Goal: Task Accomplishment & Management: Use online tool/utility

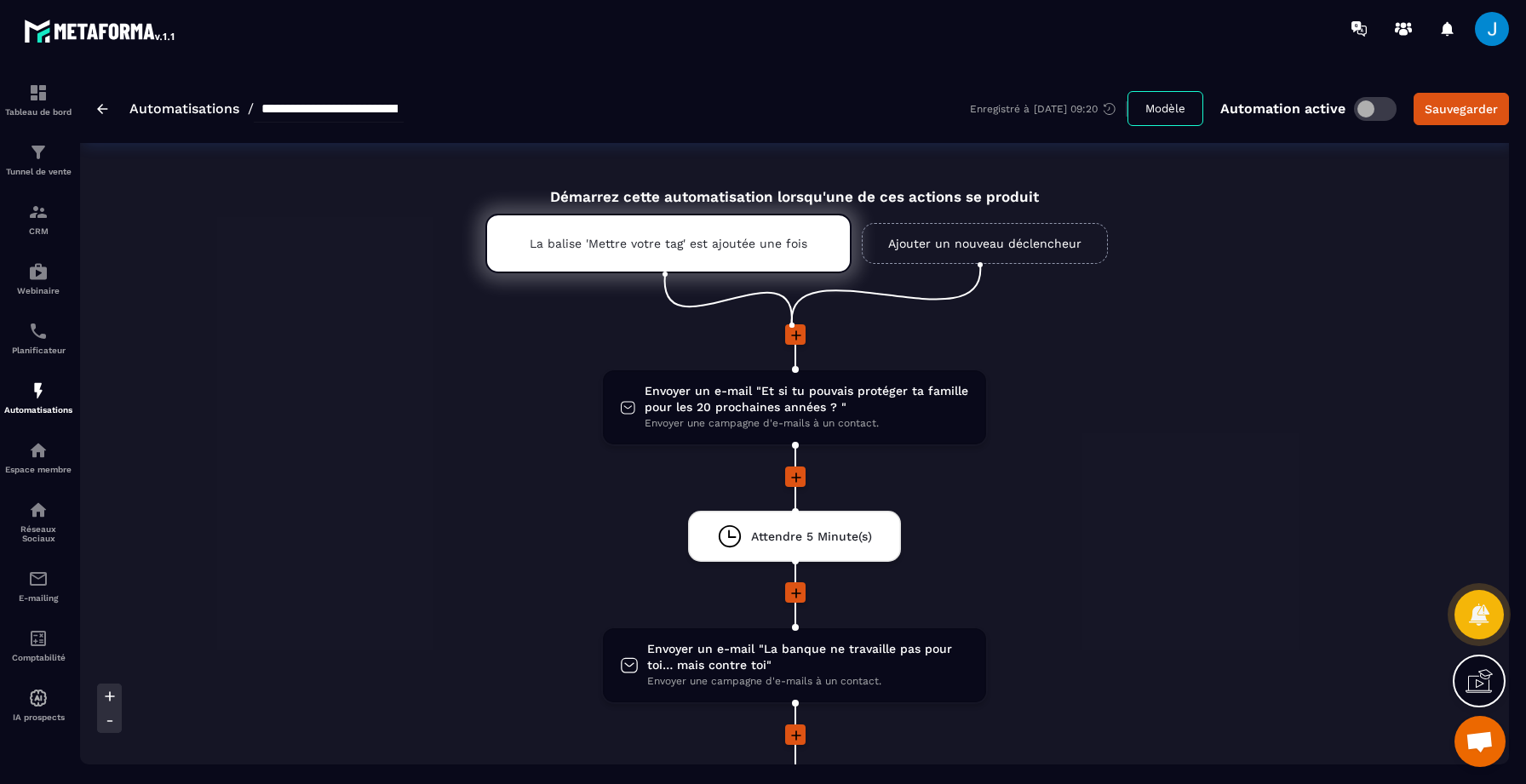
scroll to position [151, 0]
click at [593, 227] on div "La balise 'Mettre votre tag' est ajoutée une fois" at bounding box center [668, 243] width 366 height 60
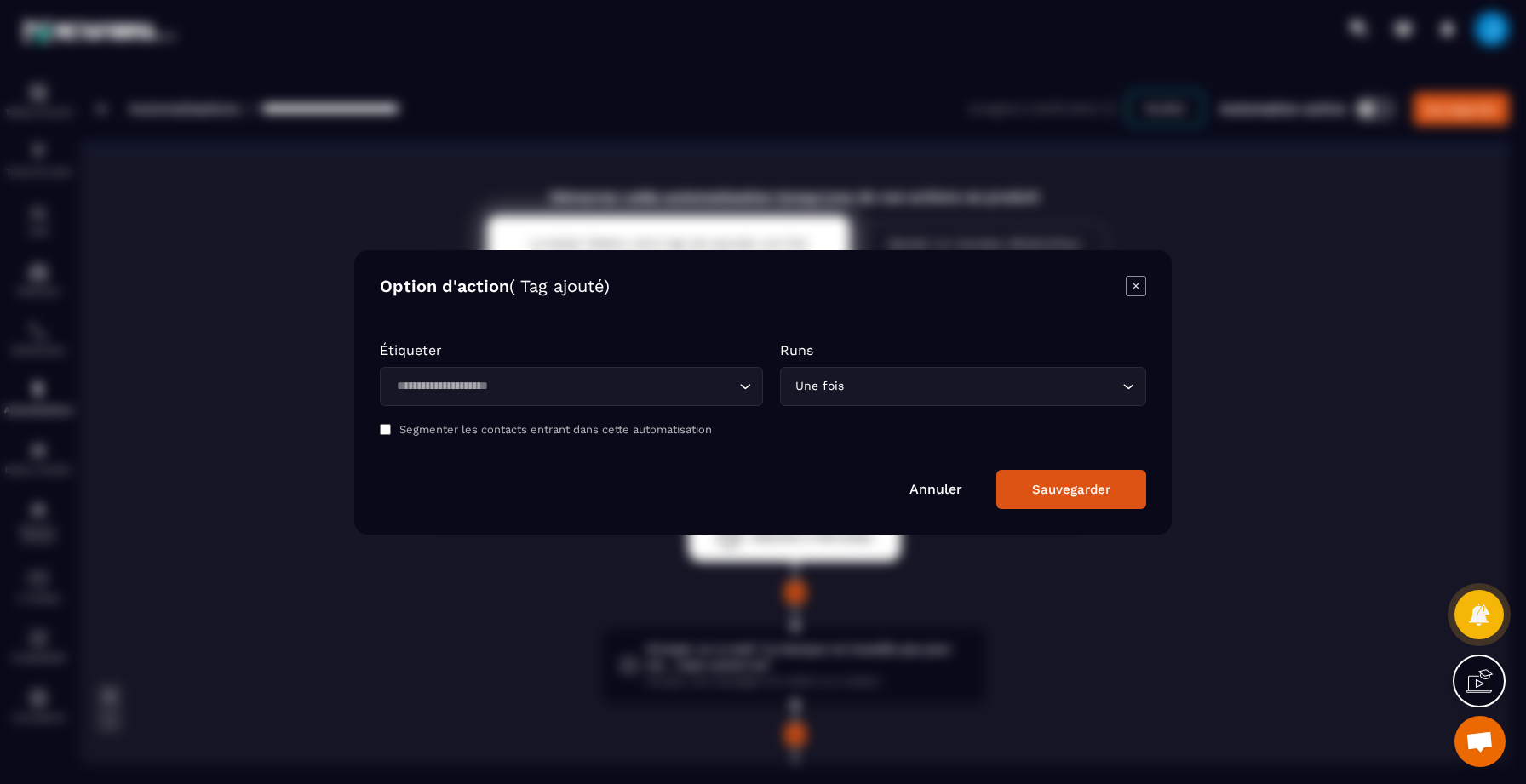
click at [583, 360] on div "Étiqueter Loading..." at bounding box center [570, 374] width 383 height 64
click at [576, 387] on input "Search for option" at bounding box center [562, 386] width 344 height 19
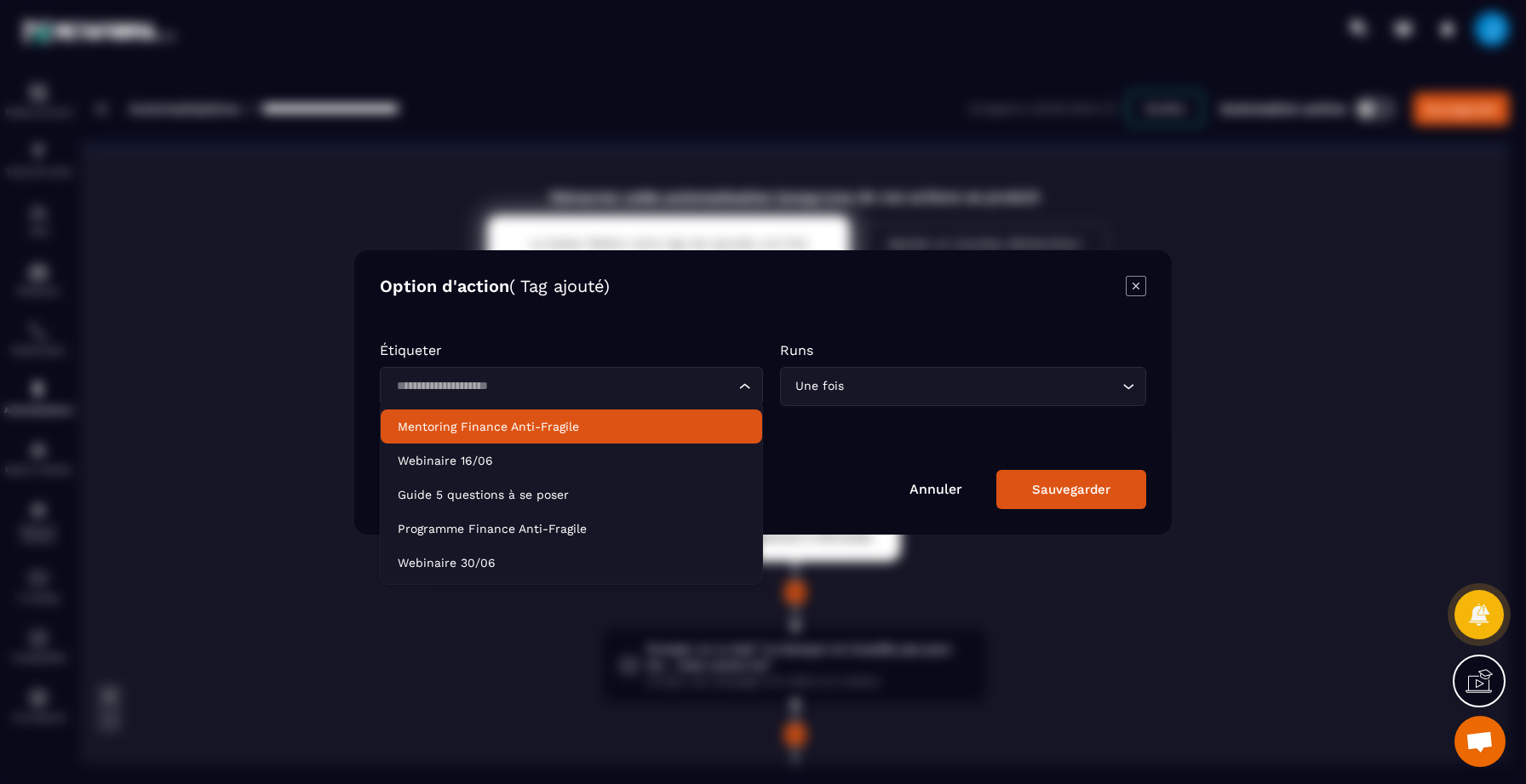
click at [1133, 279] on icon "Modal window" at bounding box center [1135, 285] width 21 height 21
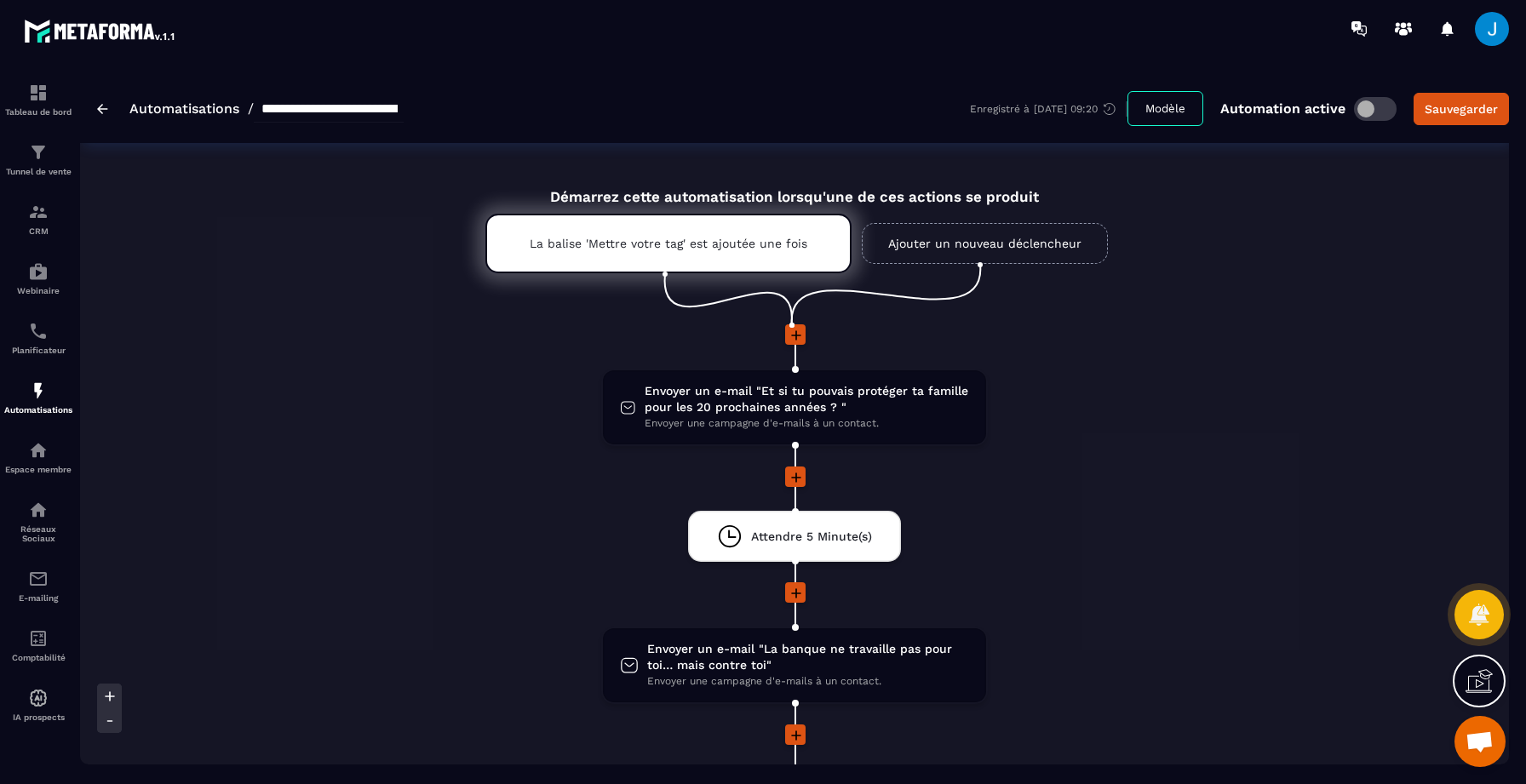
click at [879, 258] on link "Ajouter un nouveau déclencheur" at bounding box center [984, 243] width 246 height 41
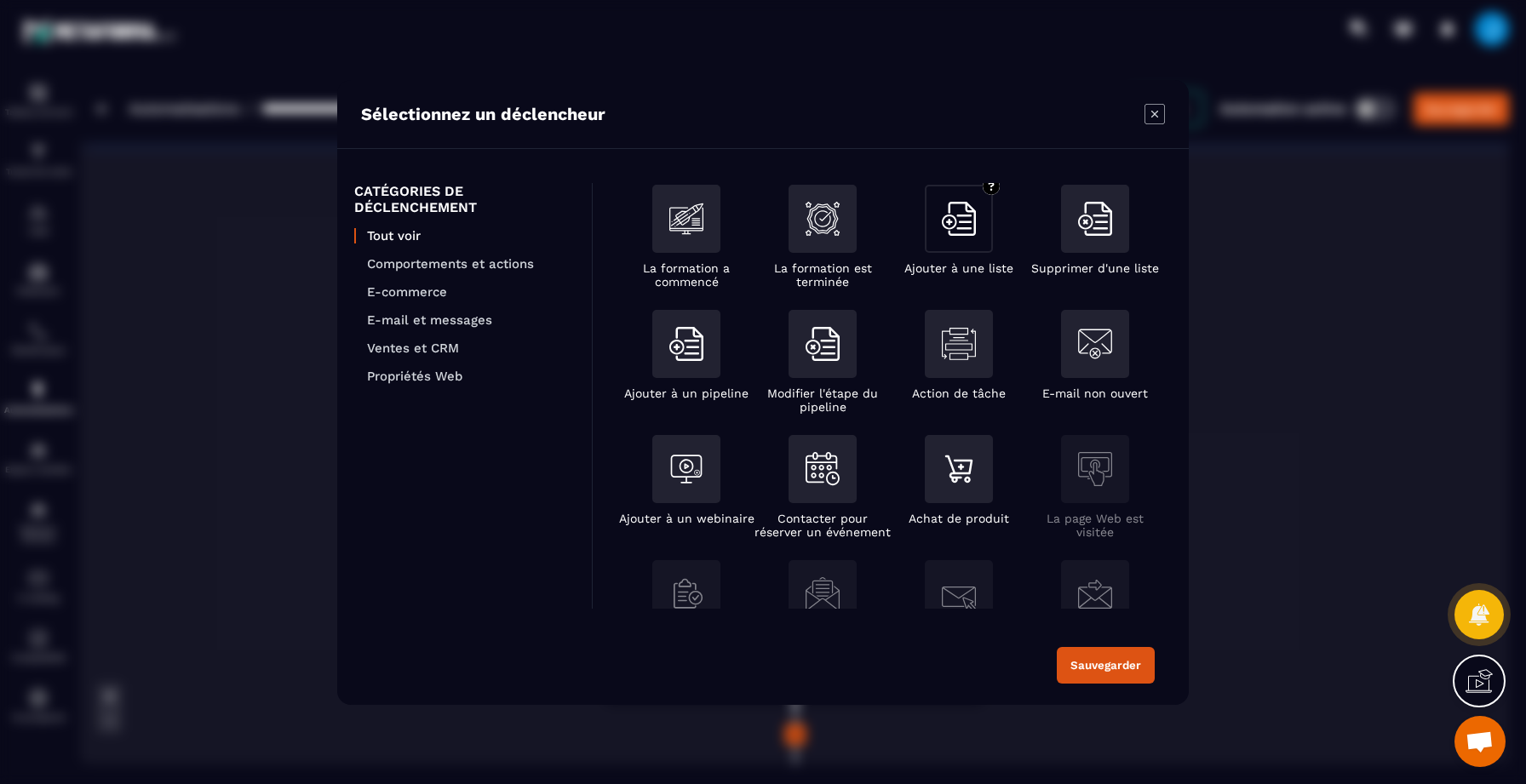
scroll to position [0, 0]
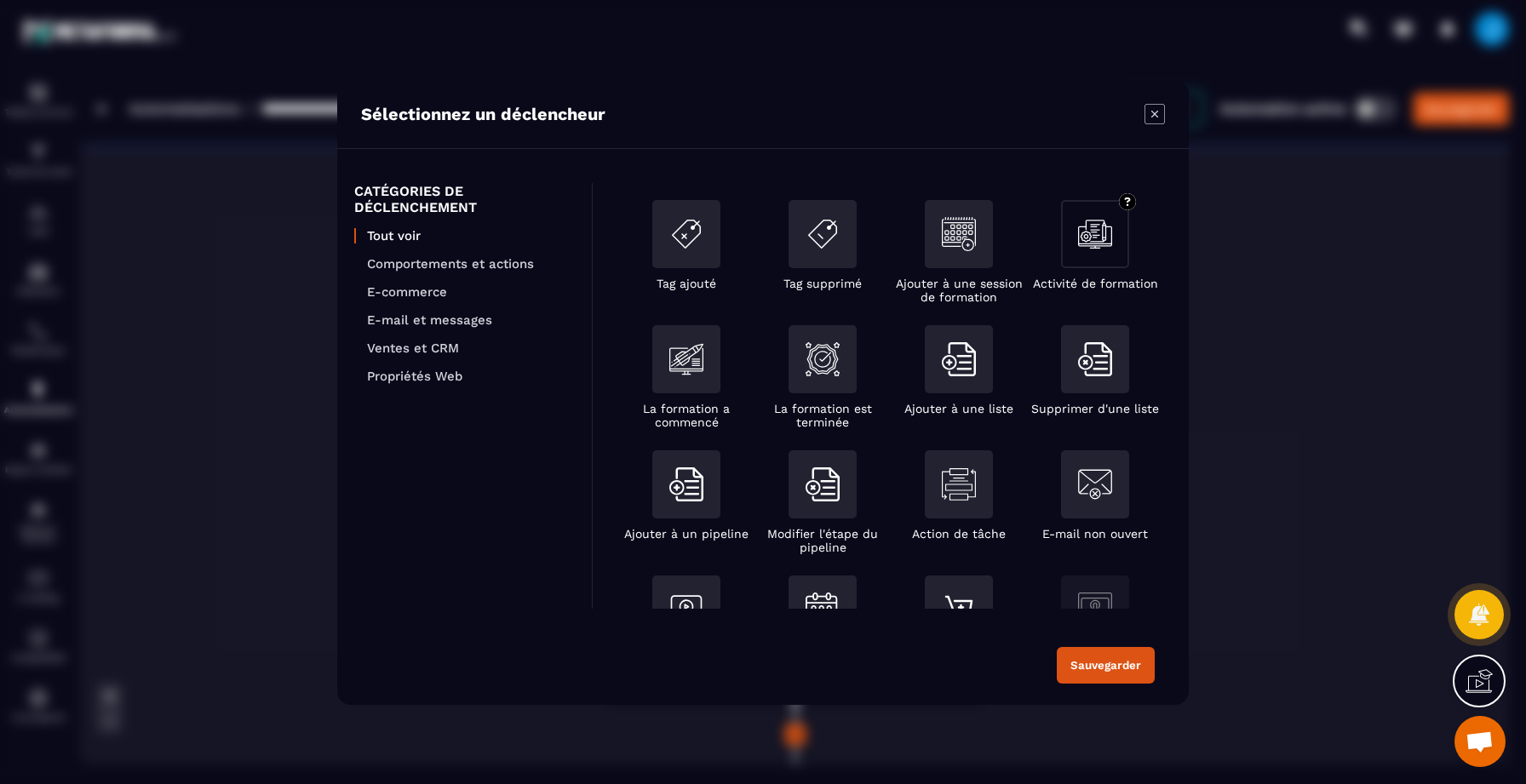
click at [1121, 225] on div "Modal window" at bounding box center [1095, 234] width 68 height 68
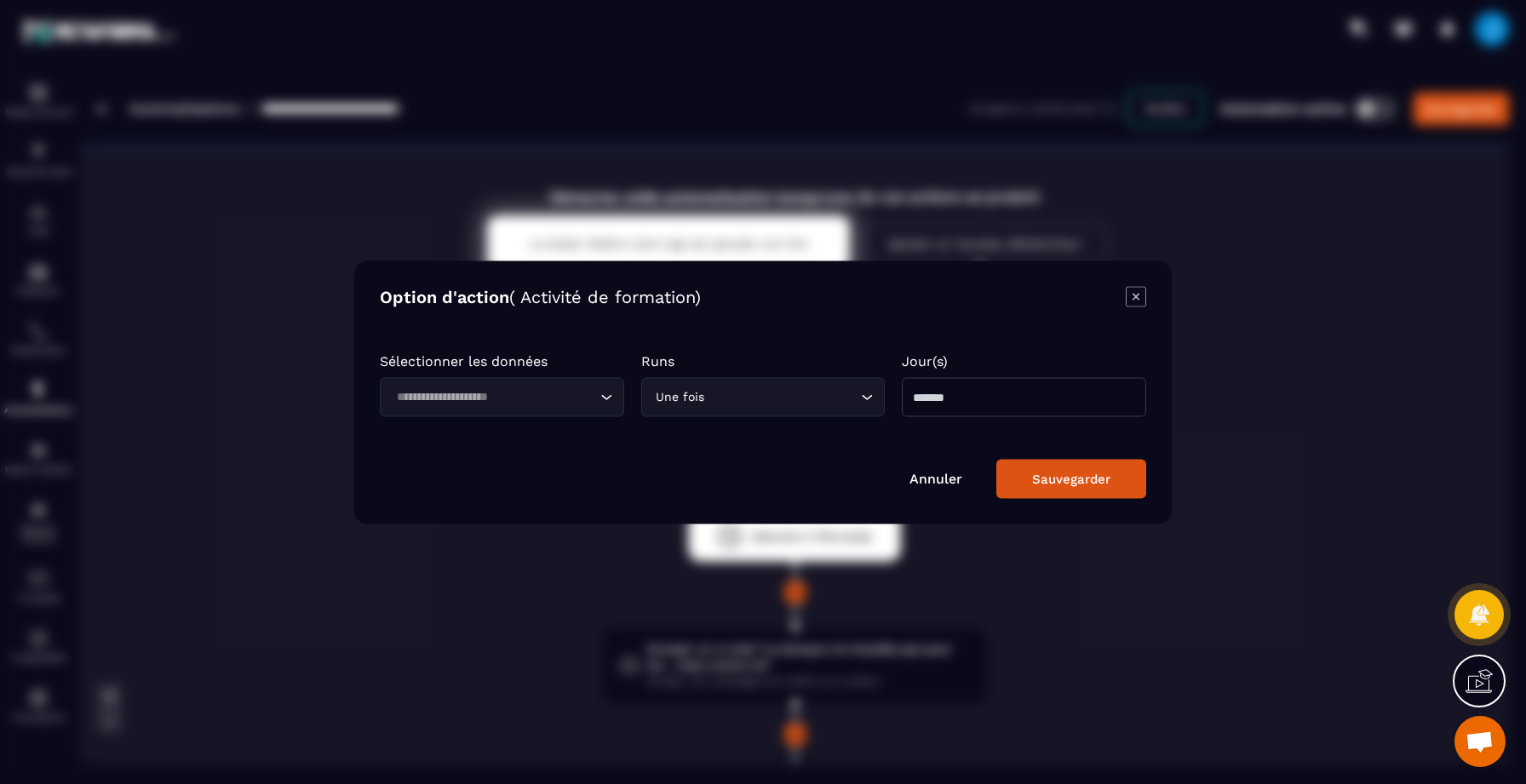
click at [595, 387] on input "Search for option" at bounding box center [493, 396] width 205 height 19
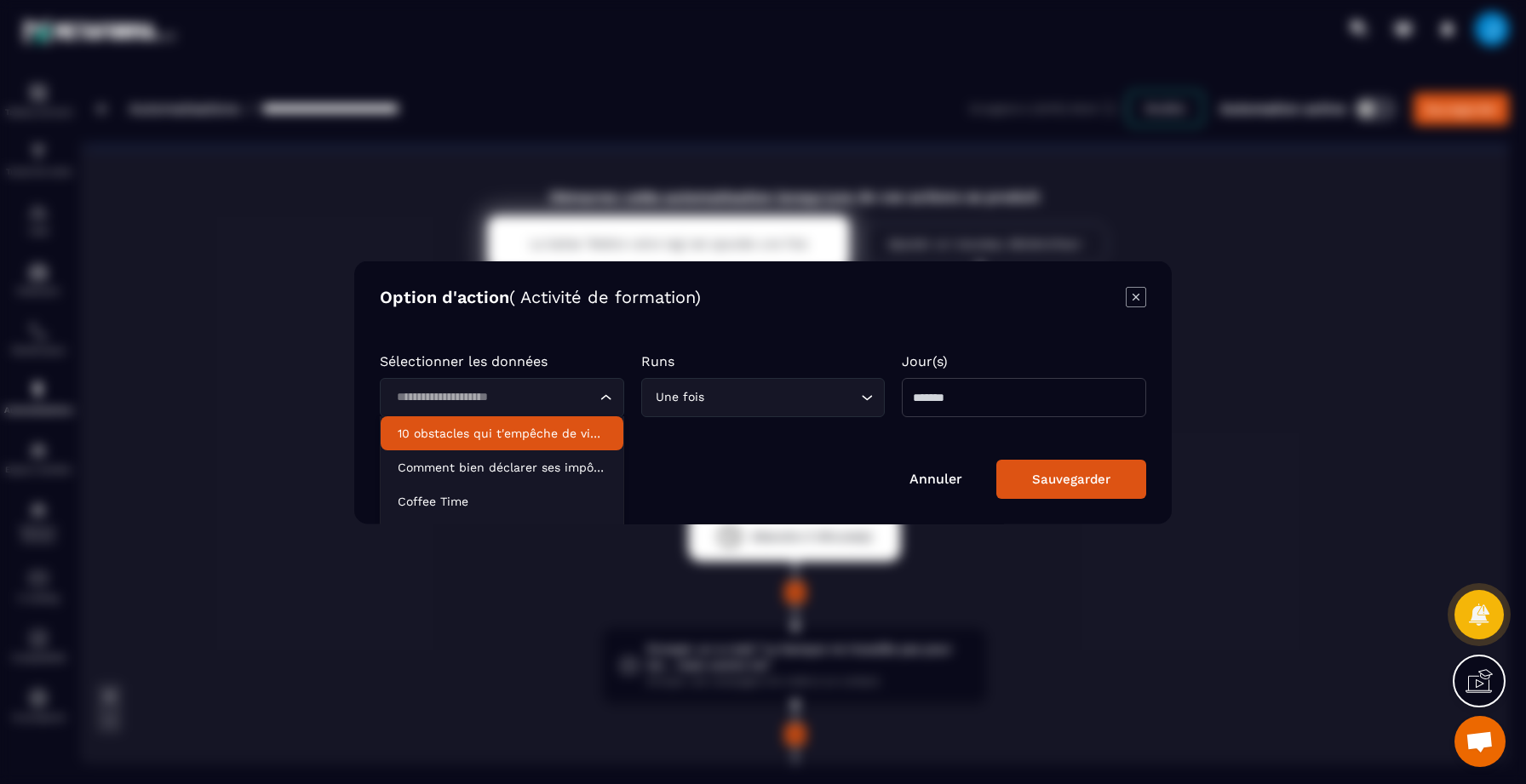
click at [746, 313] on div "Option d'action ( Activité de formation) Sélectionner les données Loading... 10…" at bounding box center [763, 392] width 817 height 263
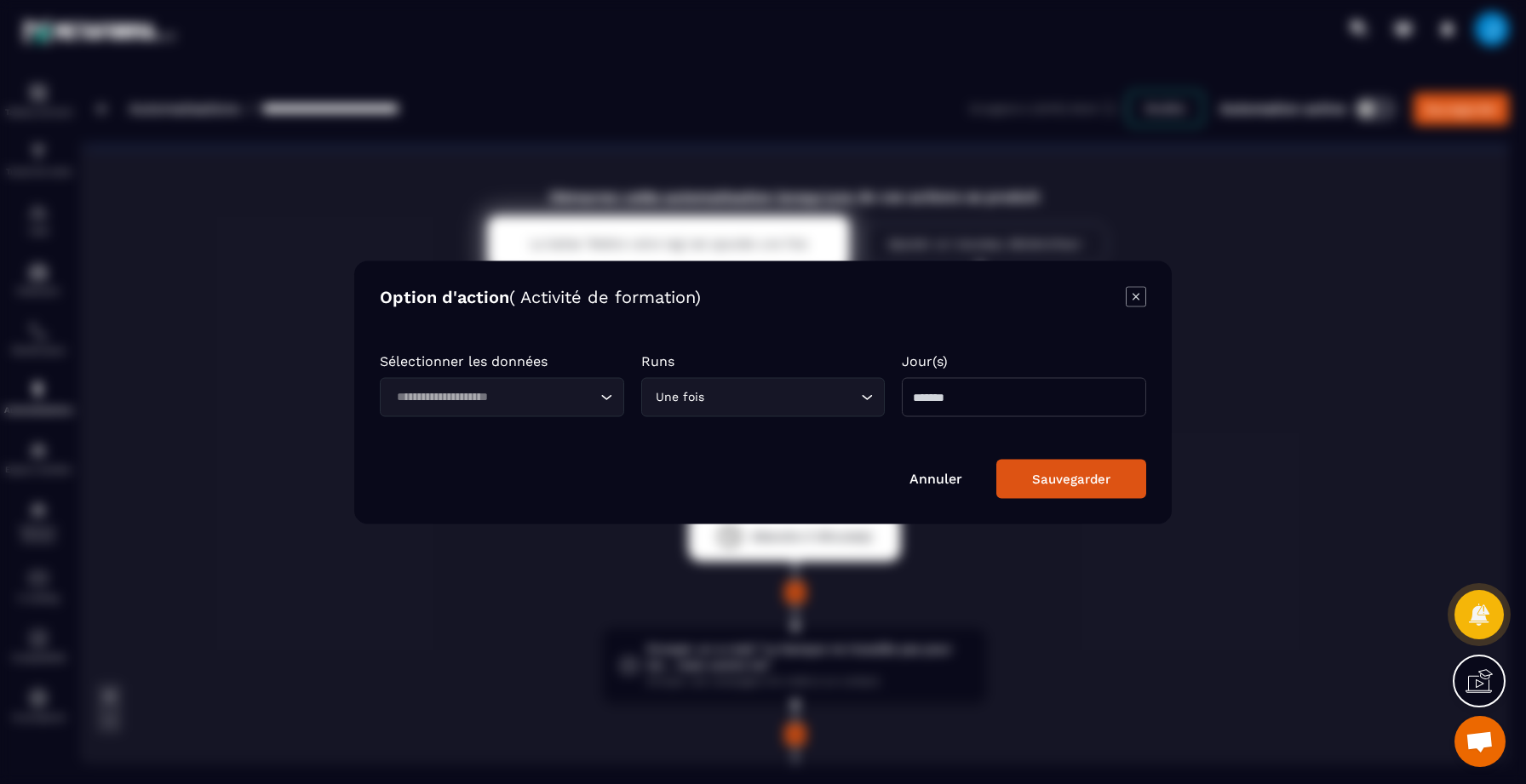
click at [930, 466] on div "Annuler Sauvegarder" at bounding box center [762, 478] width 767 height 39
click at [933, 475] on link "Annuler" at bounding box center [935, 478] width 53 height 16
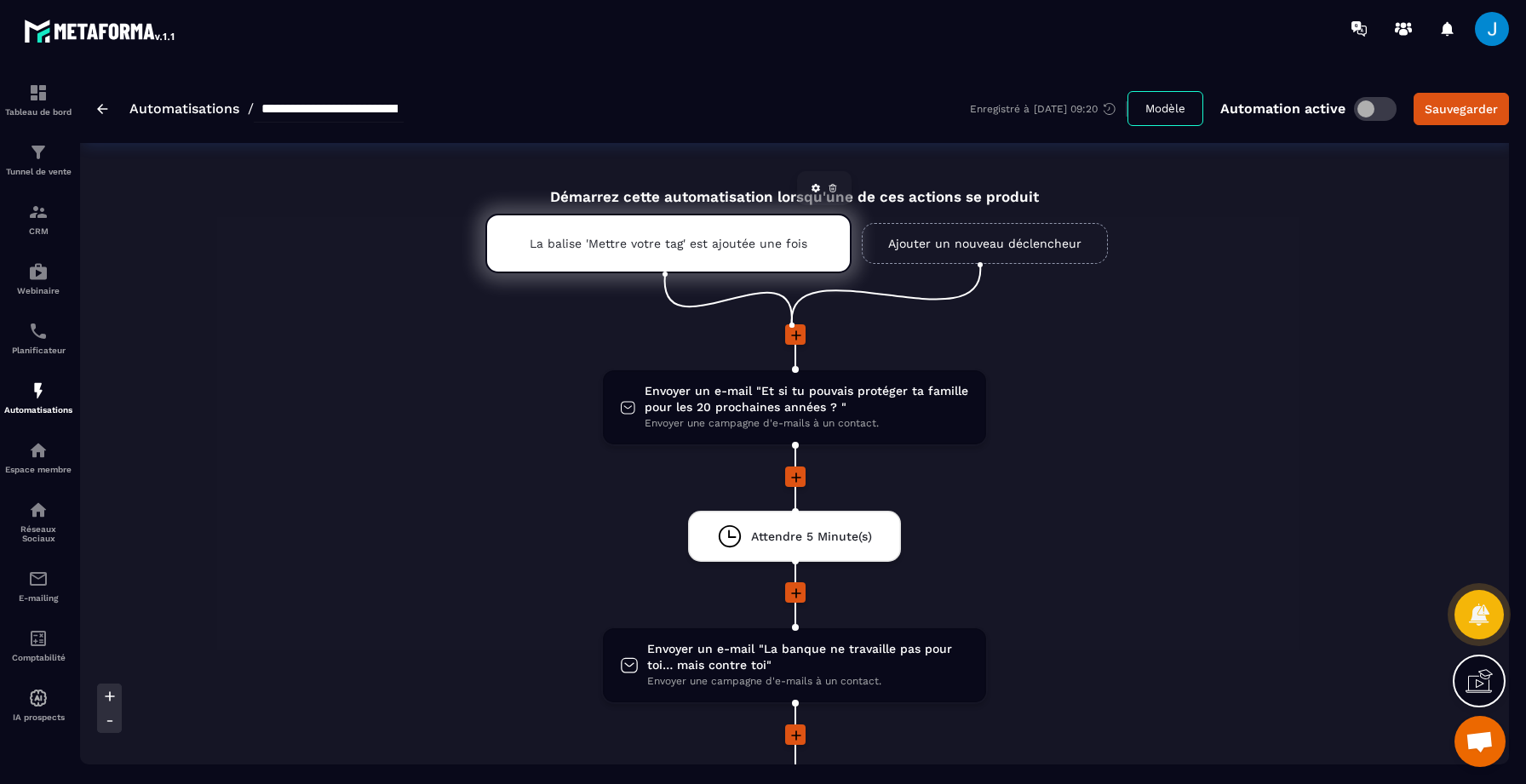
click at [680, 255] on div "La balise 'Mettre votre tag' est ajoutée une fois" at bounding box center [668, 243] width 366 height 60
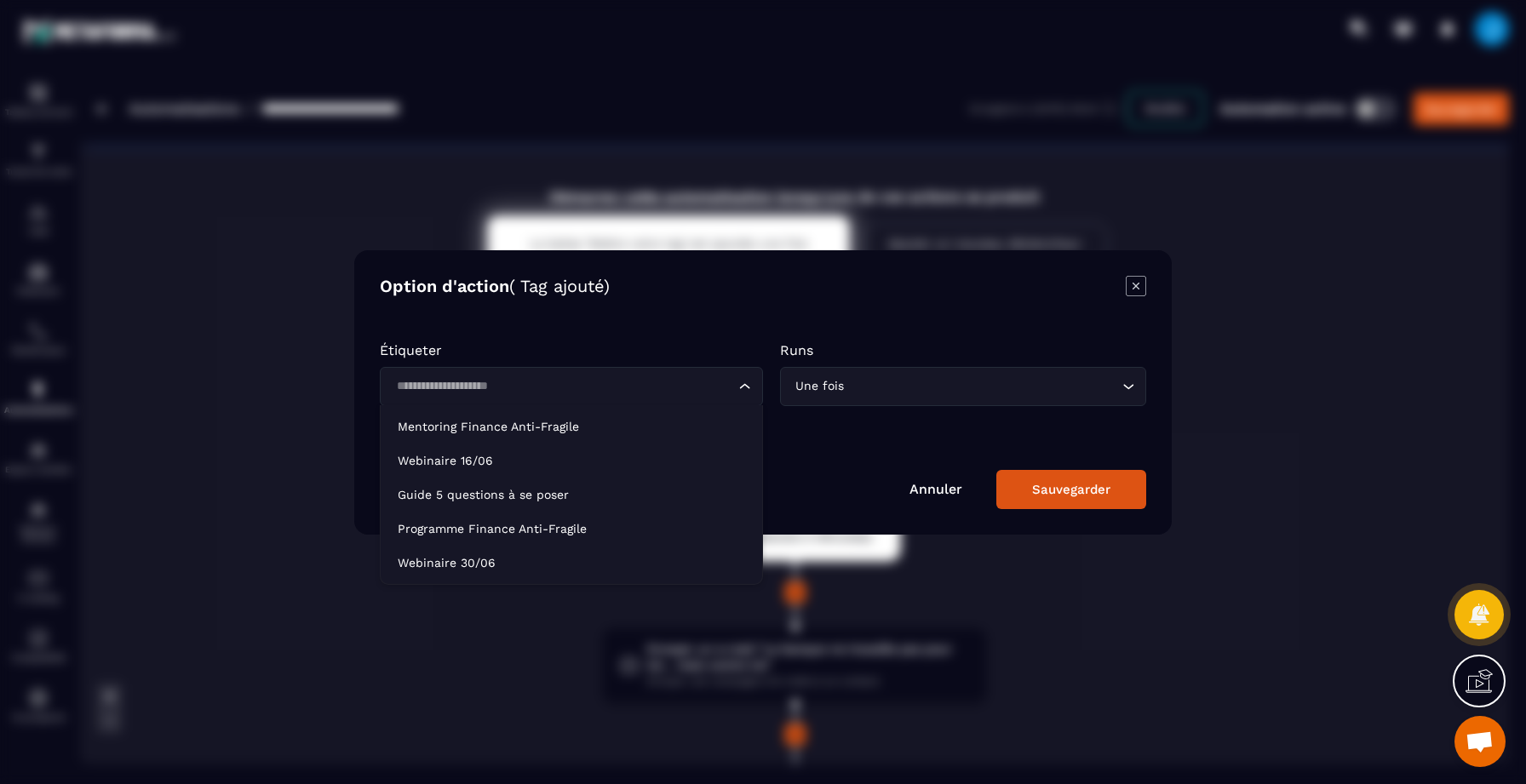
click at [529, 399] on div "Loading..." at bounding box center [570, 386] width 383 height 39
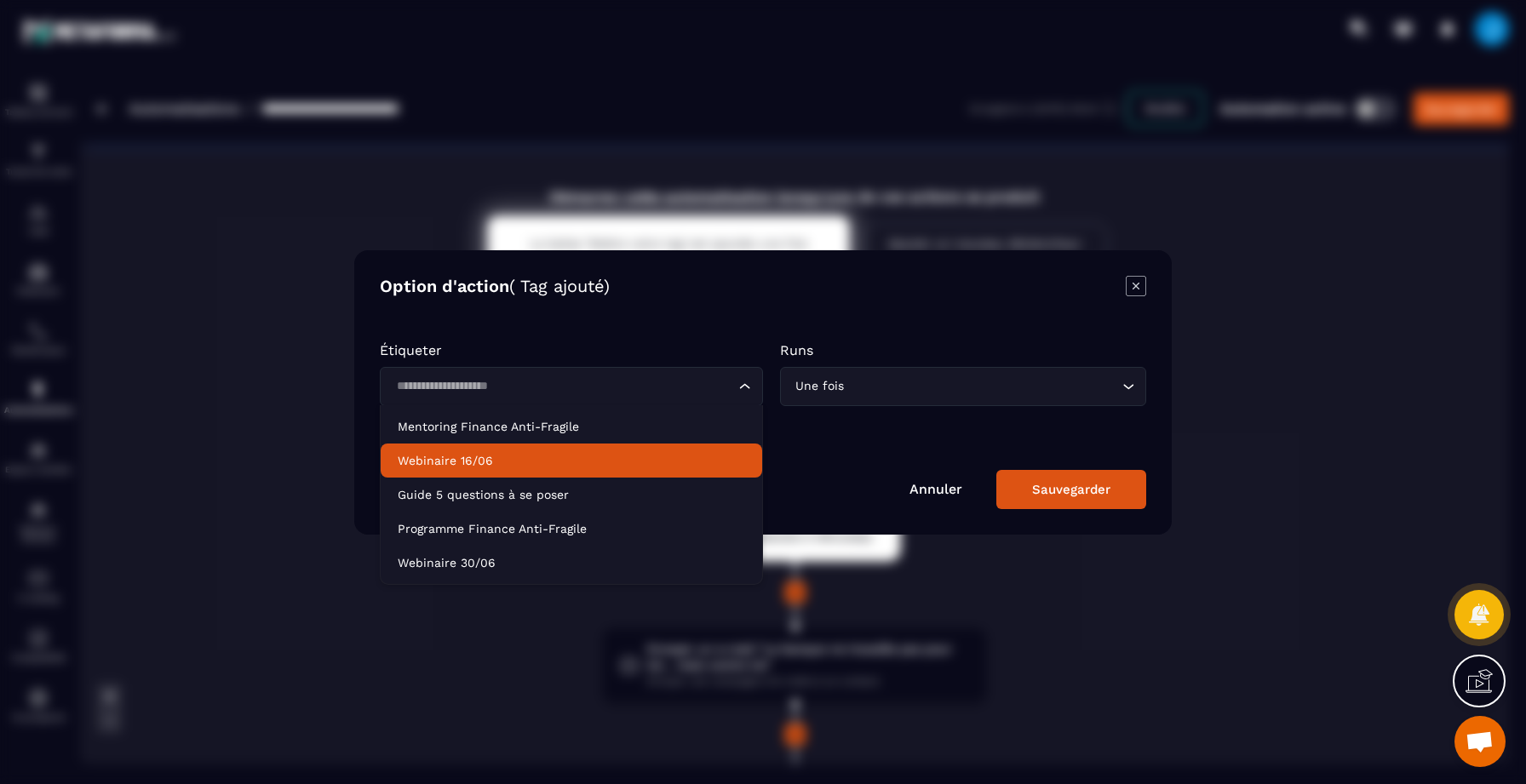
click at [944, 487] on link "Annuler" at bounding box center [935, 489] width 53 height 16
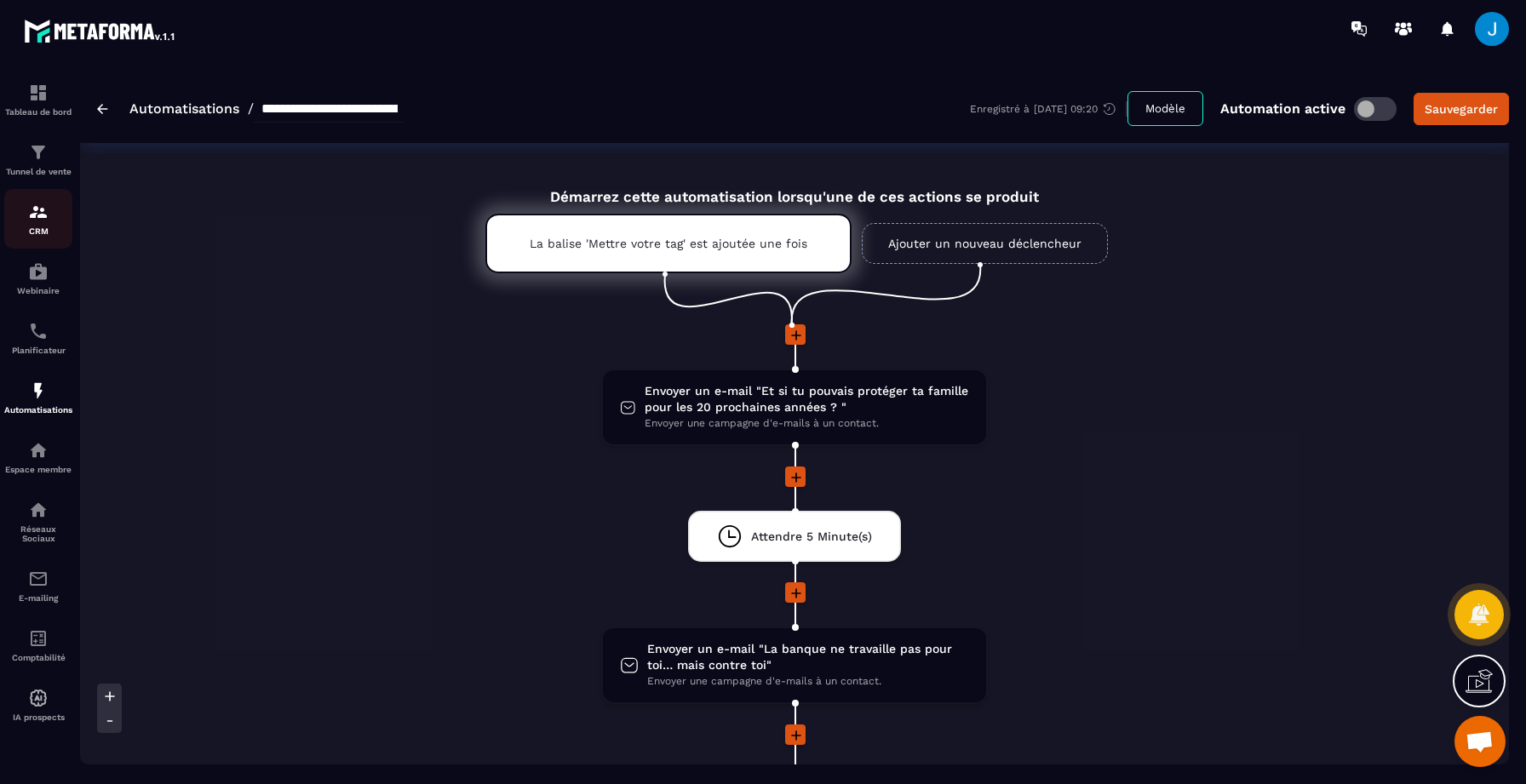
click at [35, 216] on img at bounding box center [37, 211] width 21 height 21
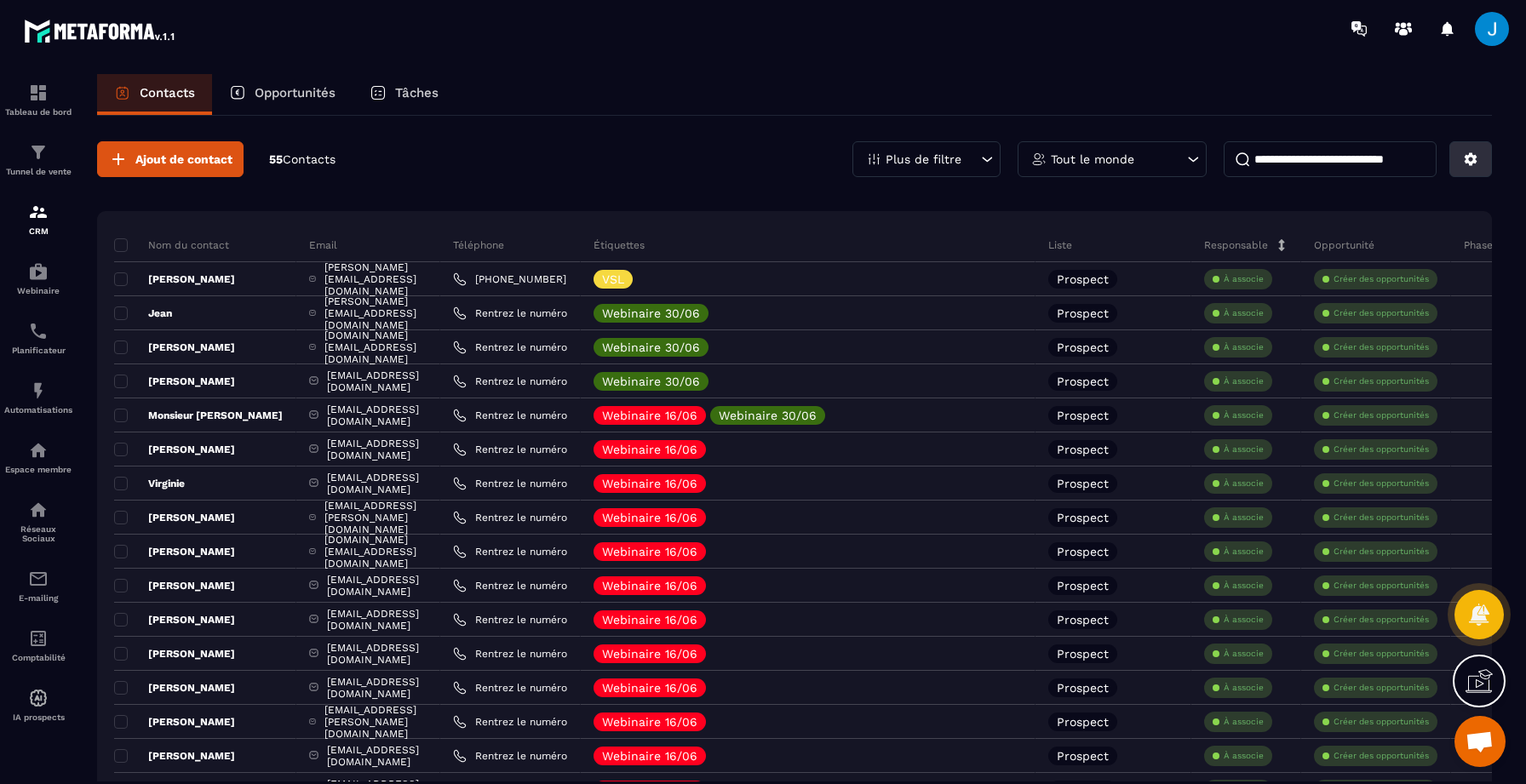
click at [1473, 157] on icon at bounding box center [1471, 160] width 12 height 12
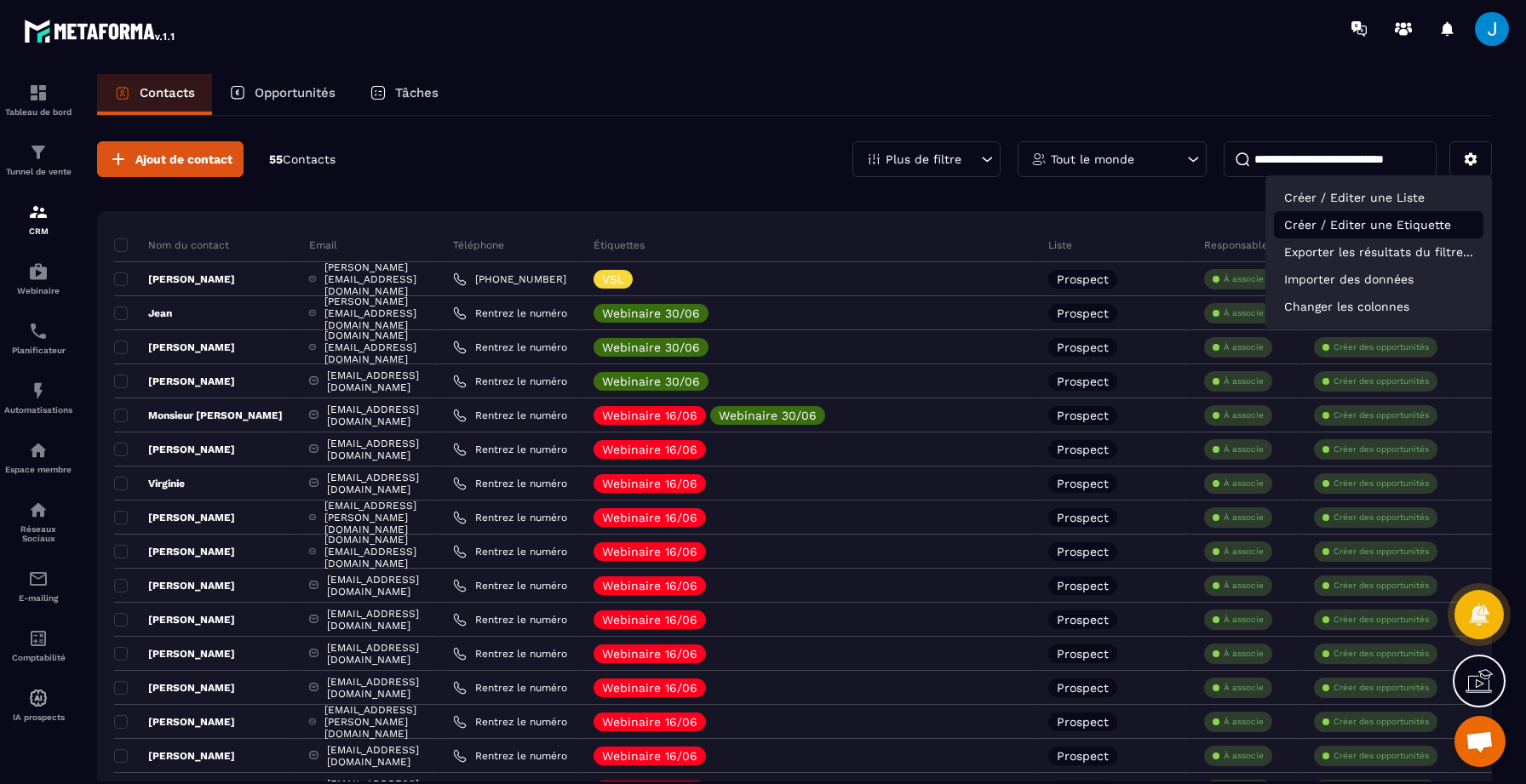
click at [1392, 213] on p "Créer / Editer une Etiquette" at bounding box center [1378, 225] width 210 height 28
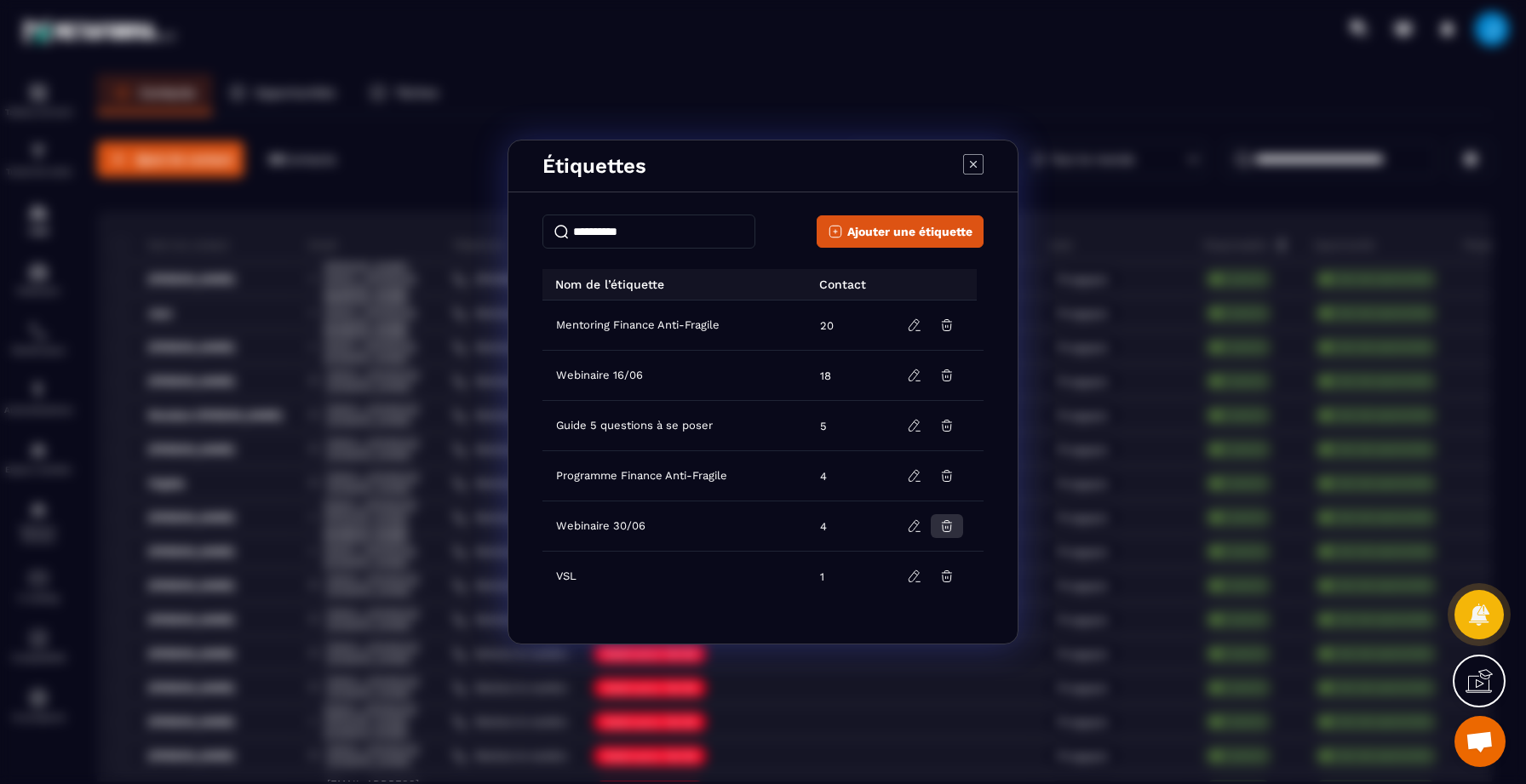
click at [943, 525] on icon "Modal window" at bounding box center [946, 525] width 15 height 15
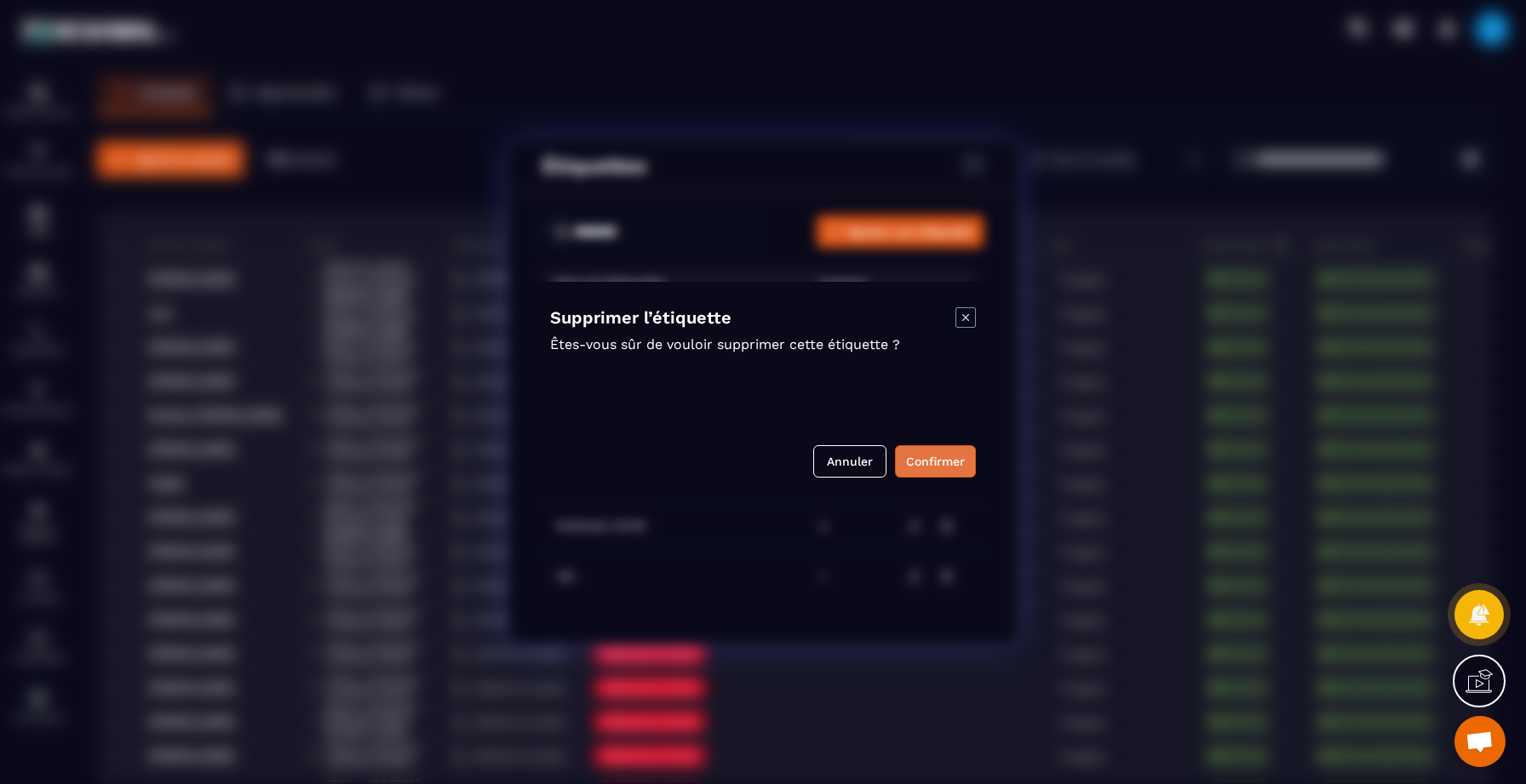
click at [952, 466] on button "Confirmer" at bounding box center [935, 461] width 81 height 32
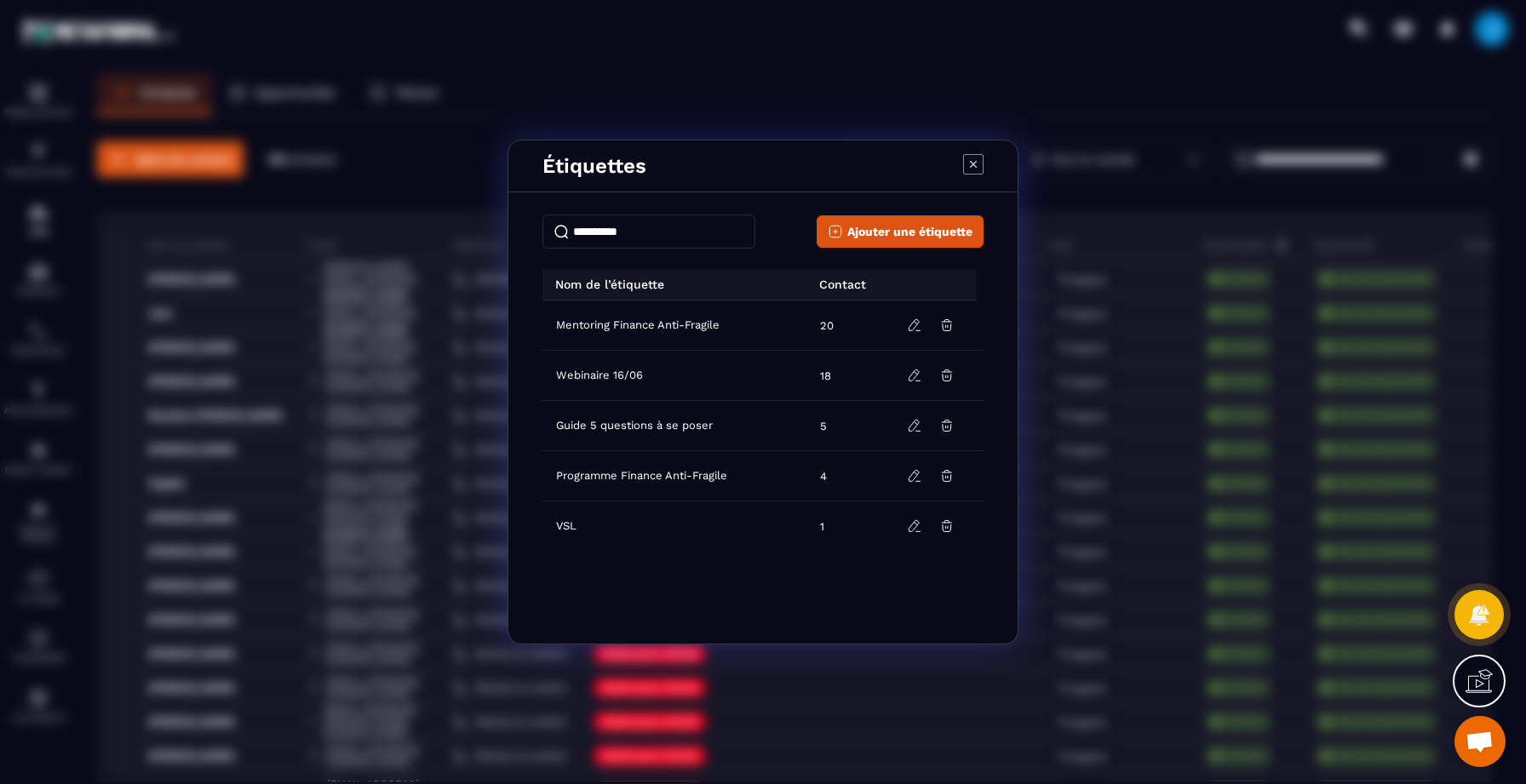
click at [963, 169] on icon "Modal window" at bounding box center [973, 164] width 20 height 20
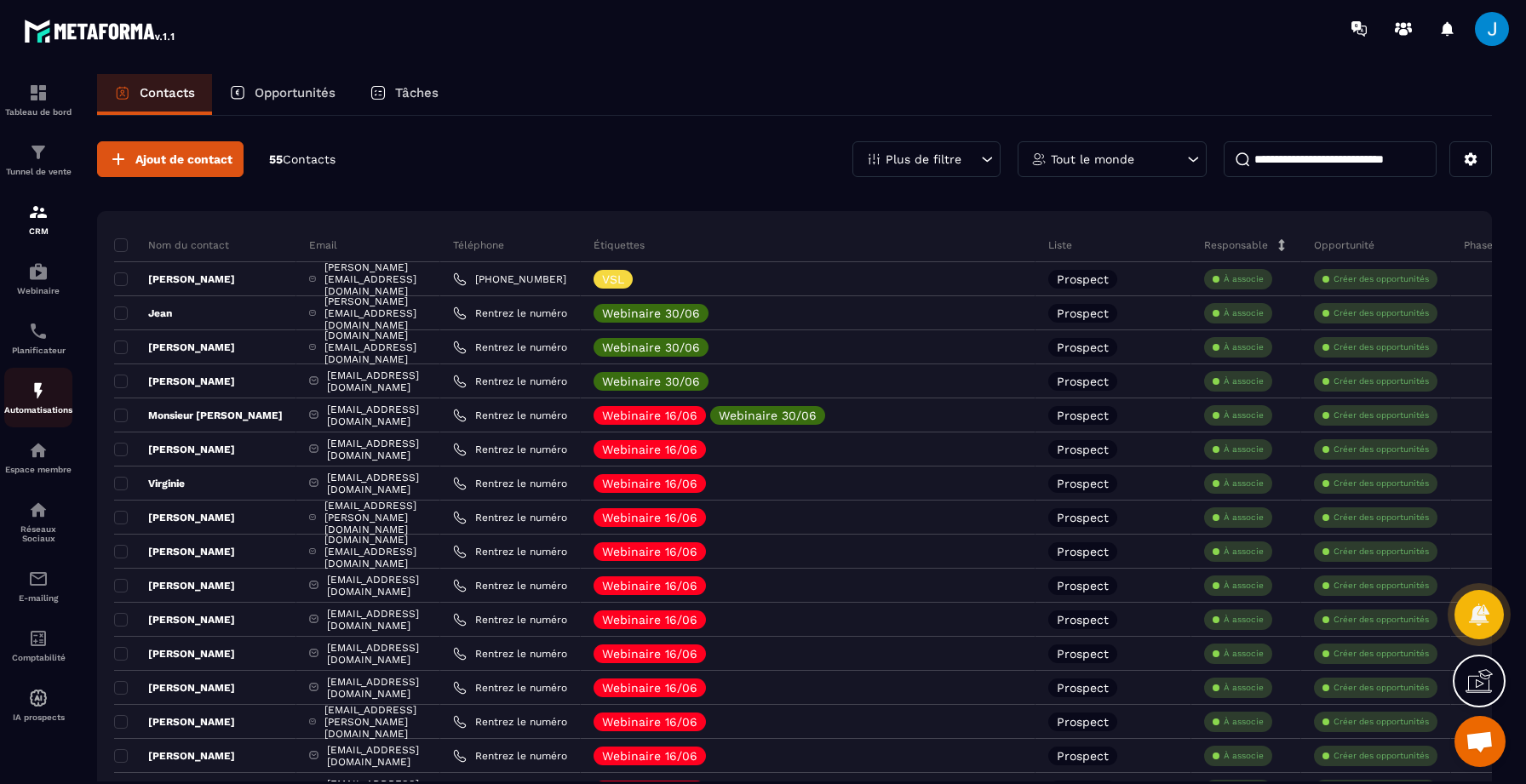
click at [42, 412] on p "Automatisations" at bounding box center [38, 409] width 68 height 9
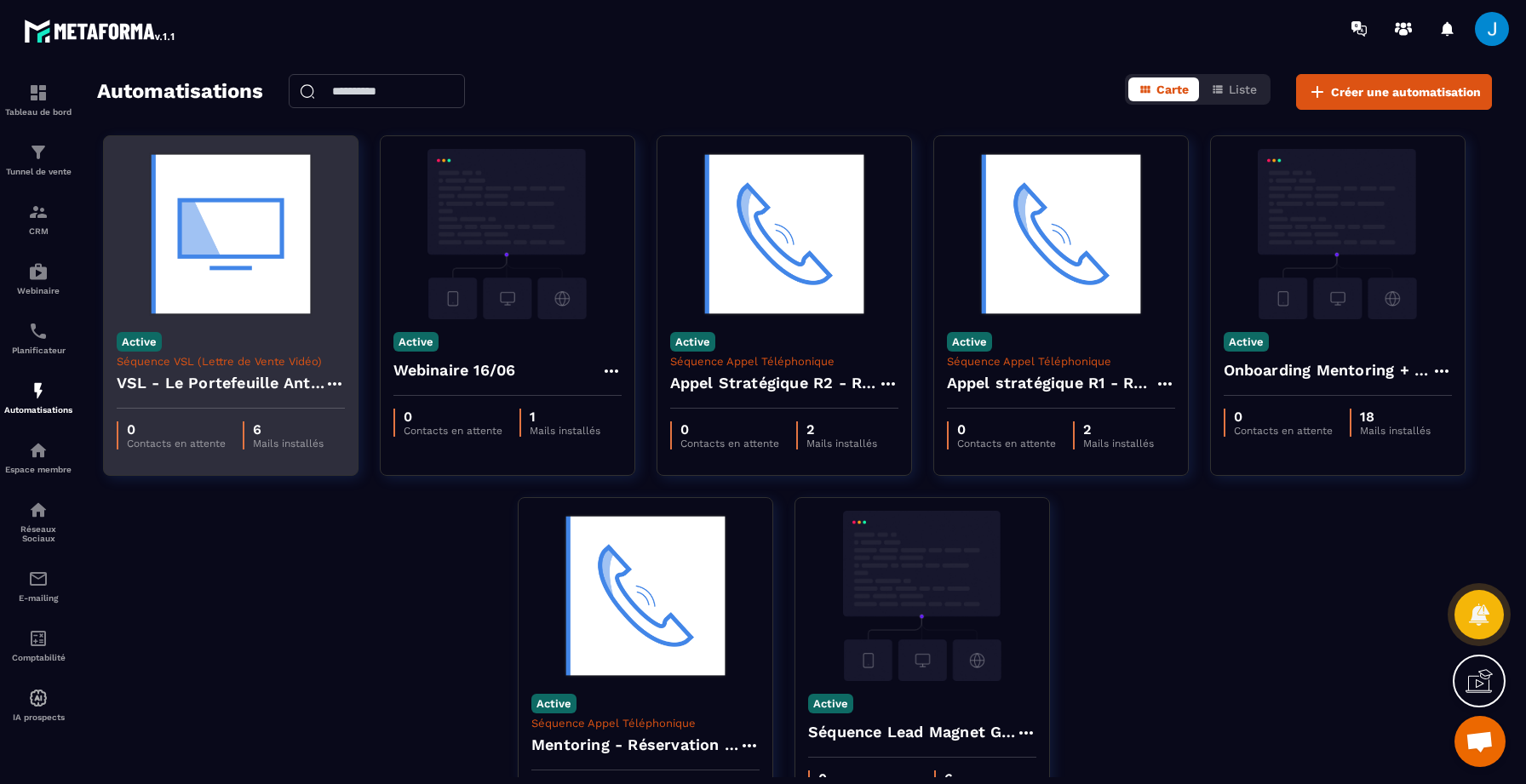
click at [244, 322] on div "Active Séquence VSL (Lettre de Vente Vidéo) VSL - Le Portefeuille Anti-Fragile" at bounding box center [230, 364] width 253 height 89
click at [240, 367] on p "Séquence VSL (Lettre de Vente Vidéo)" at bounding box center [231, 361] width 228 height 12
click at [210, 272] on img at bounding box center [231, 234] width 228 height 170
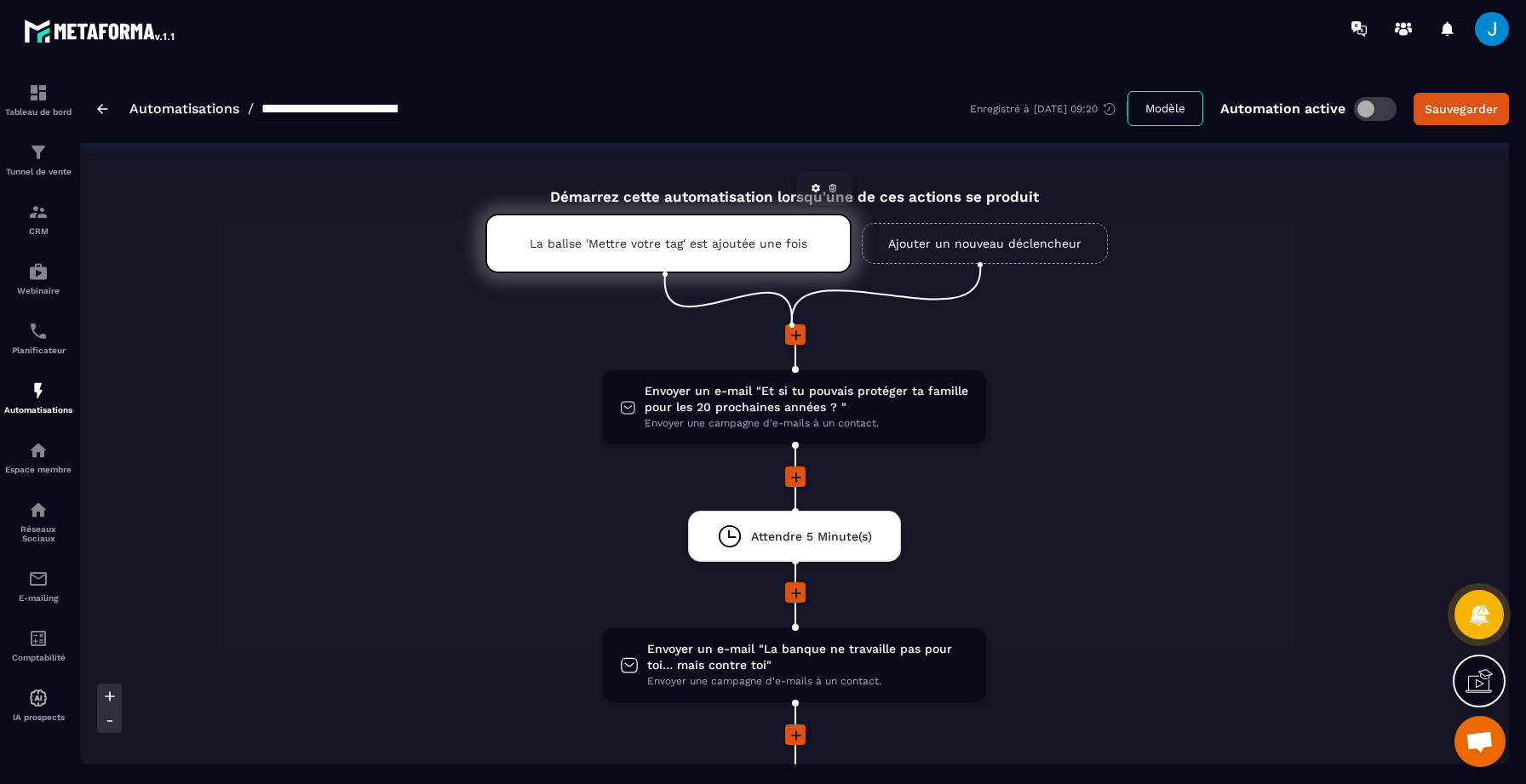
click at [692, 228] on div "La balise 'Mettre votre tag' est ajoutée une fois" at bounding box center [668, 243] width 366 height 60
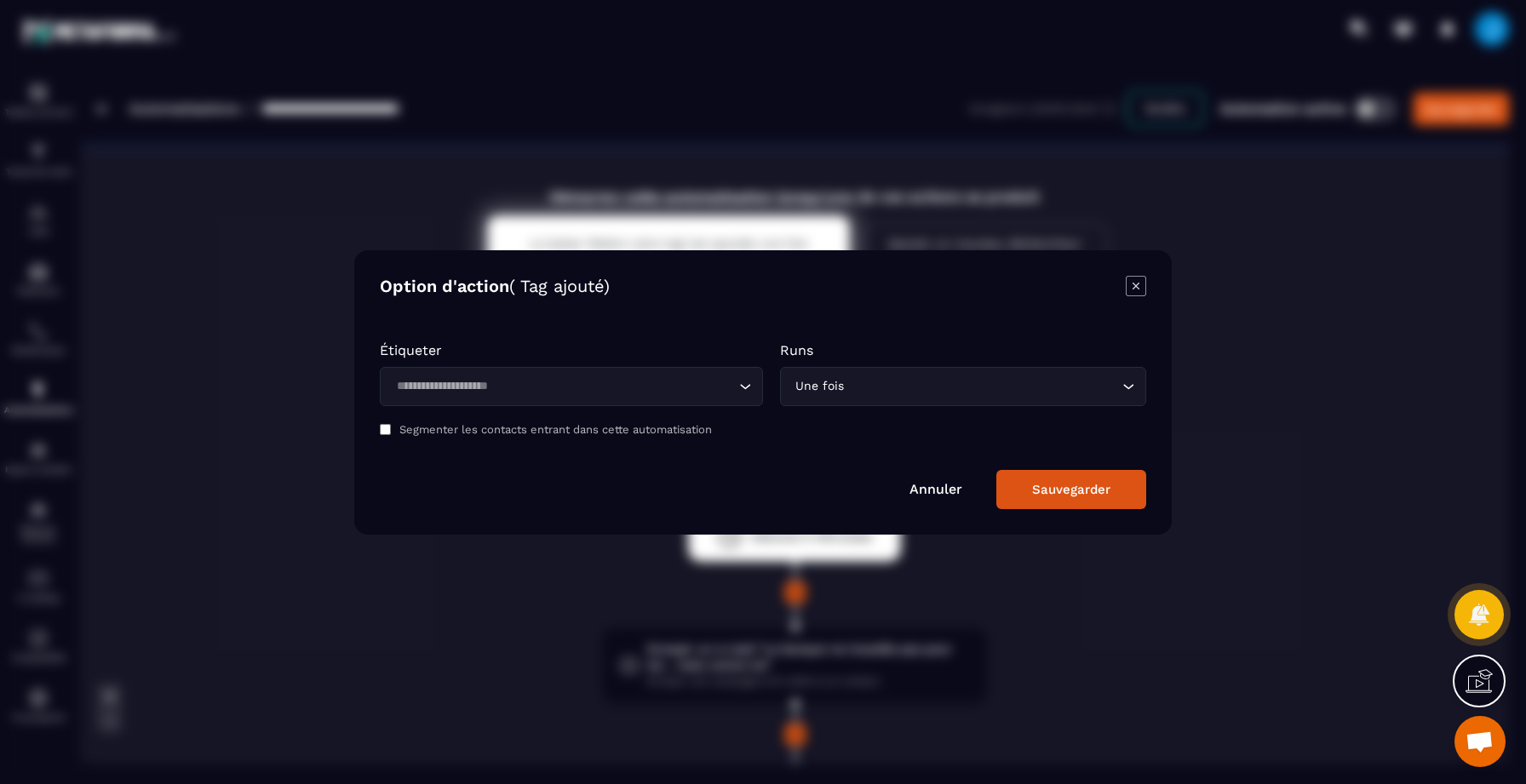
click at [471, 369] on div "Loading..." at bounding box center [570, 386] width 383 height 39
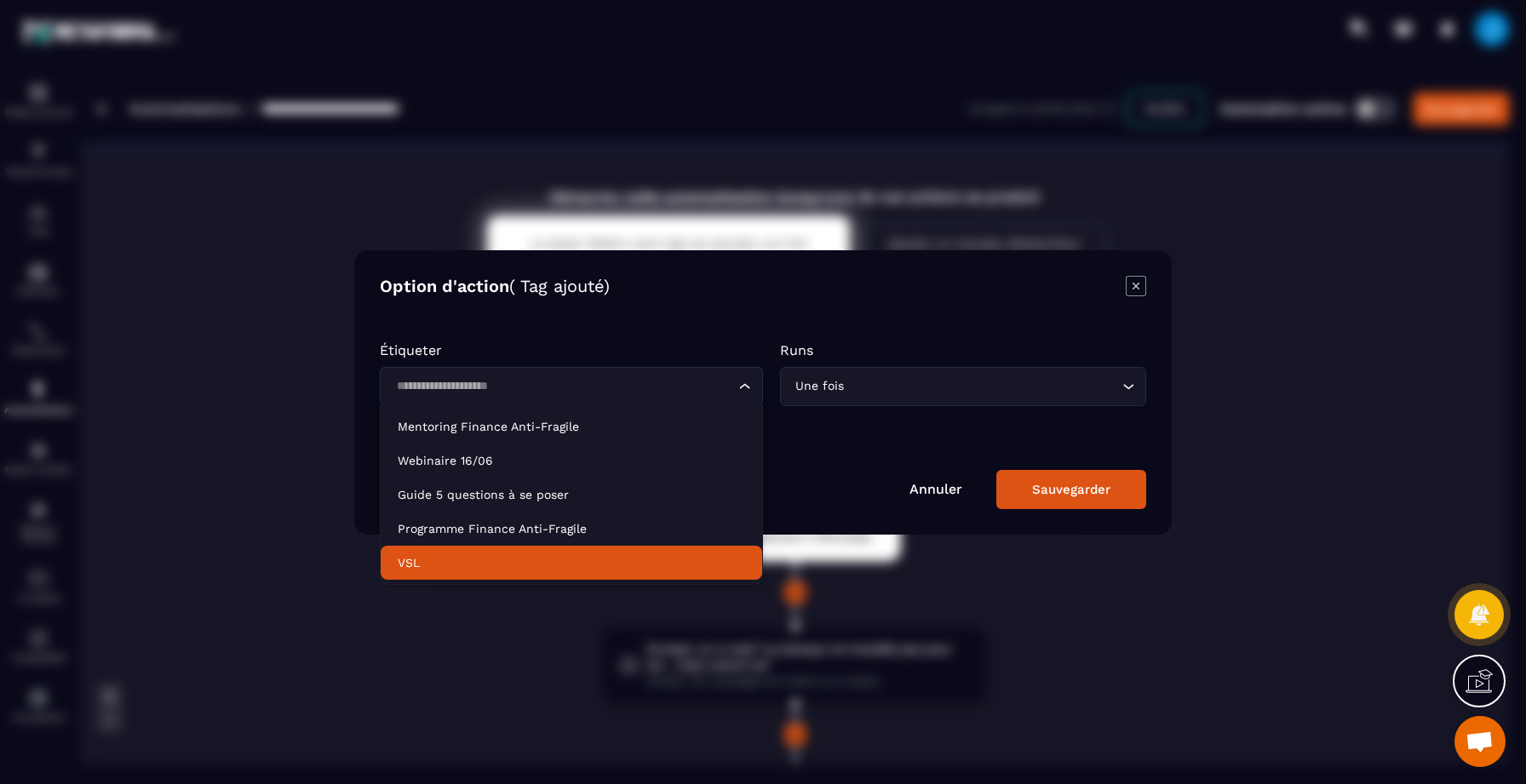
click at [428, 565] on p "VSL" at bounding box center [571, 562] width 347 height 17
click at [616, 390] on input "Search for option" at bounding box center [562, 386] width 344 height 19
click at [475, 562] on p "VSL" at bounding box center [571, 562] width 347 height 17
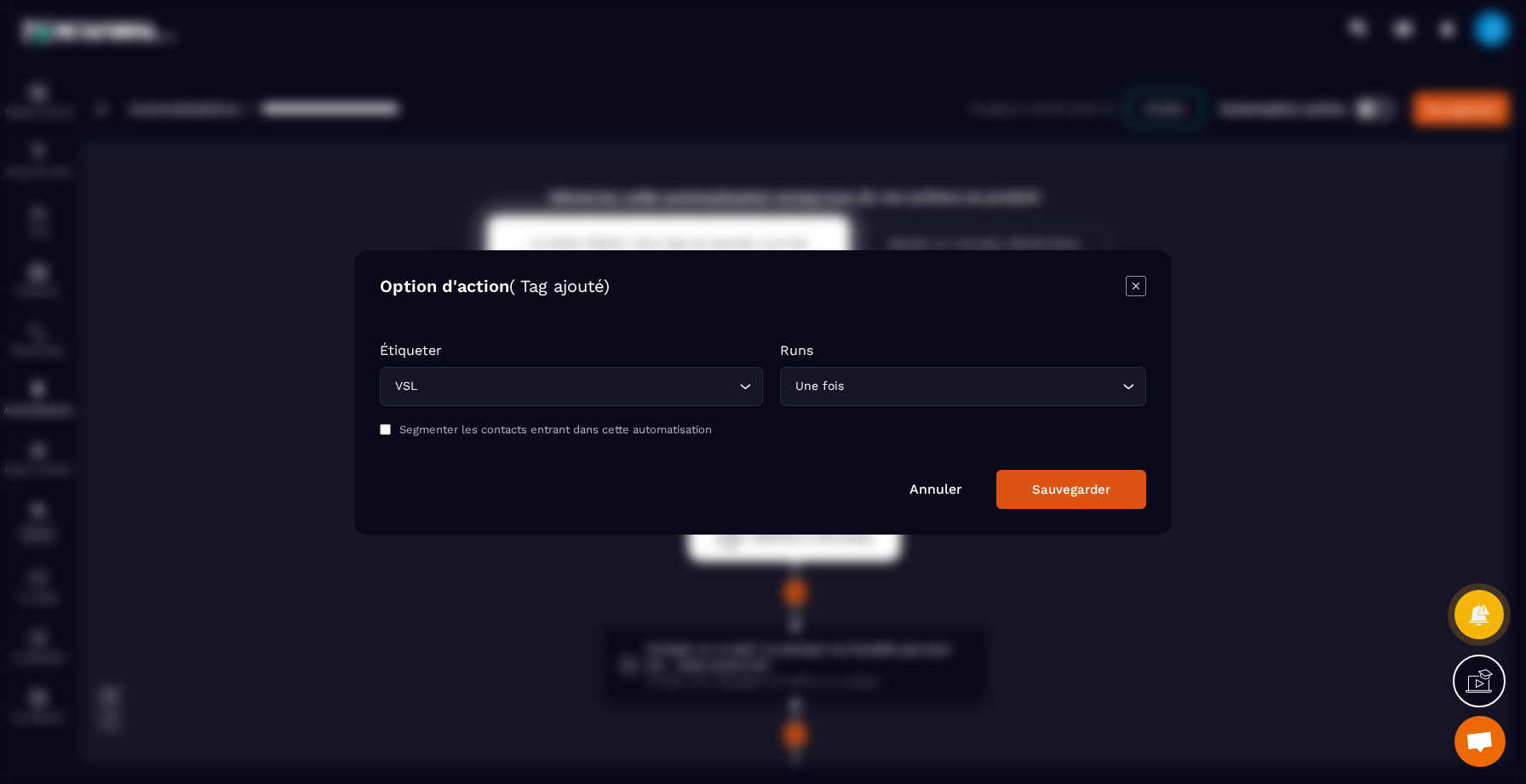
click at [1040, 488] on div "Sauvegarder" at bounding box center [1071, 489] width 79 height 15
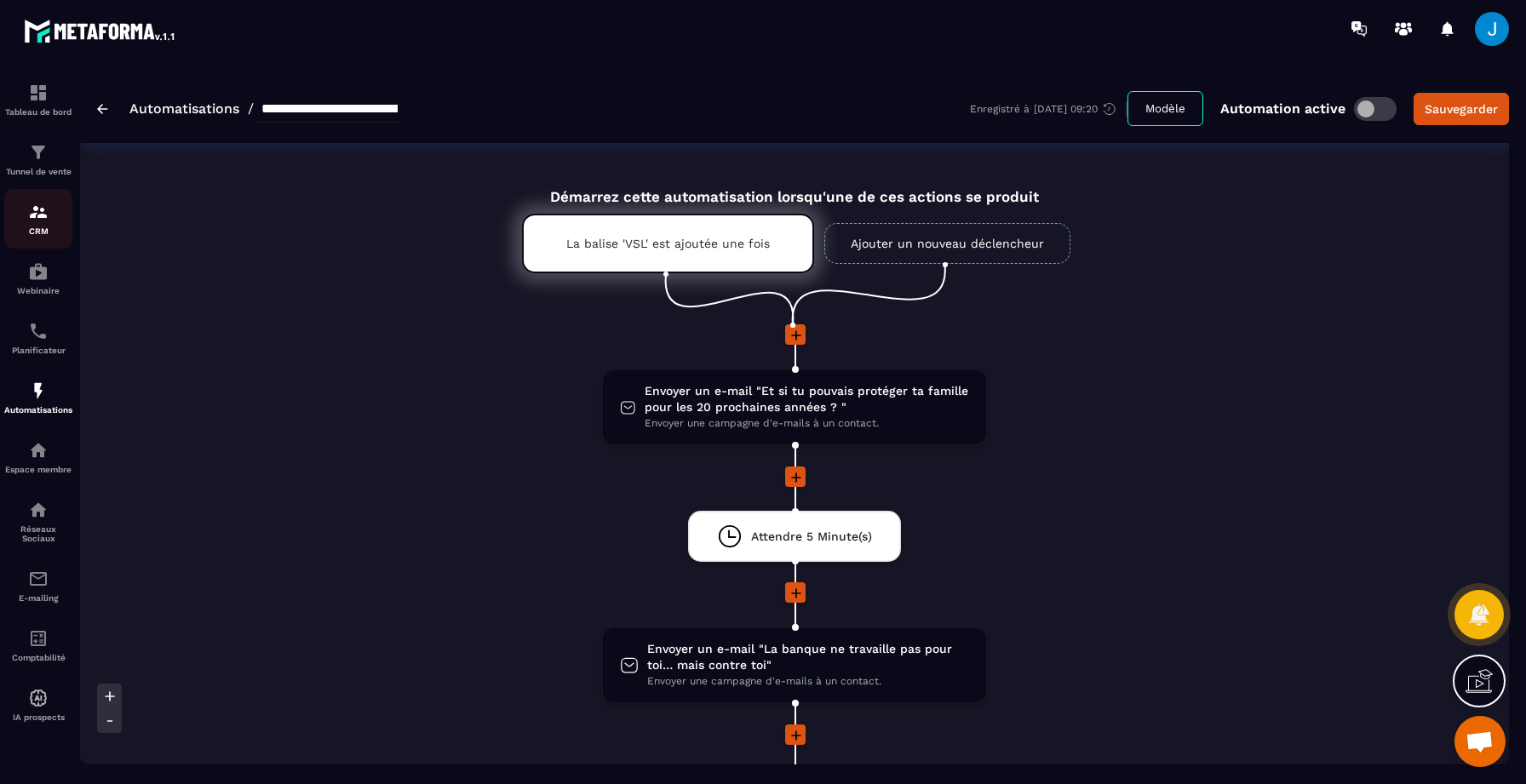
click at [38, 202] on link "CRM" at bounding box center [38, 219] width 68 height 60
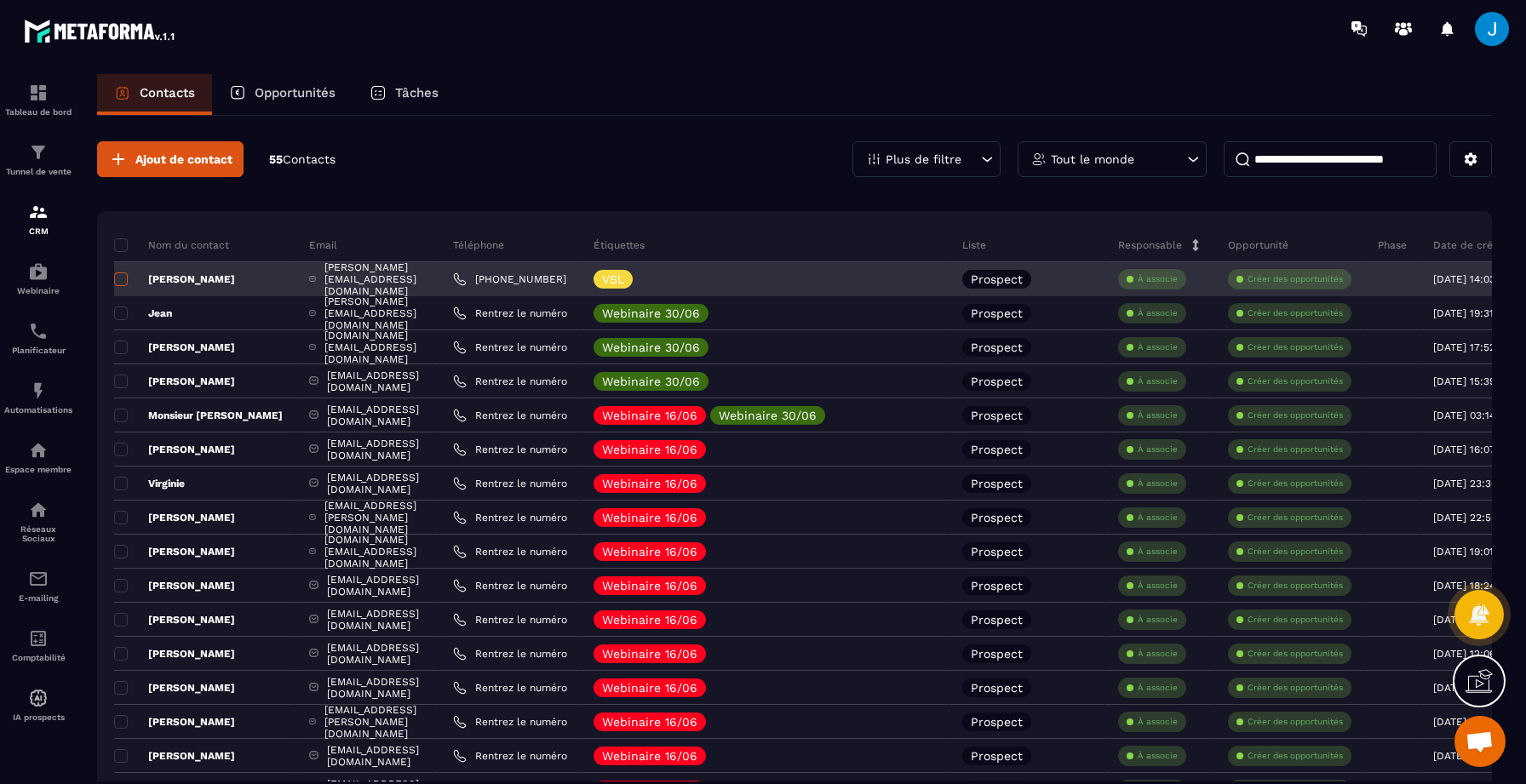
click at [123, 277] on span at bounding box center [120, 278] width 13 height 13
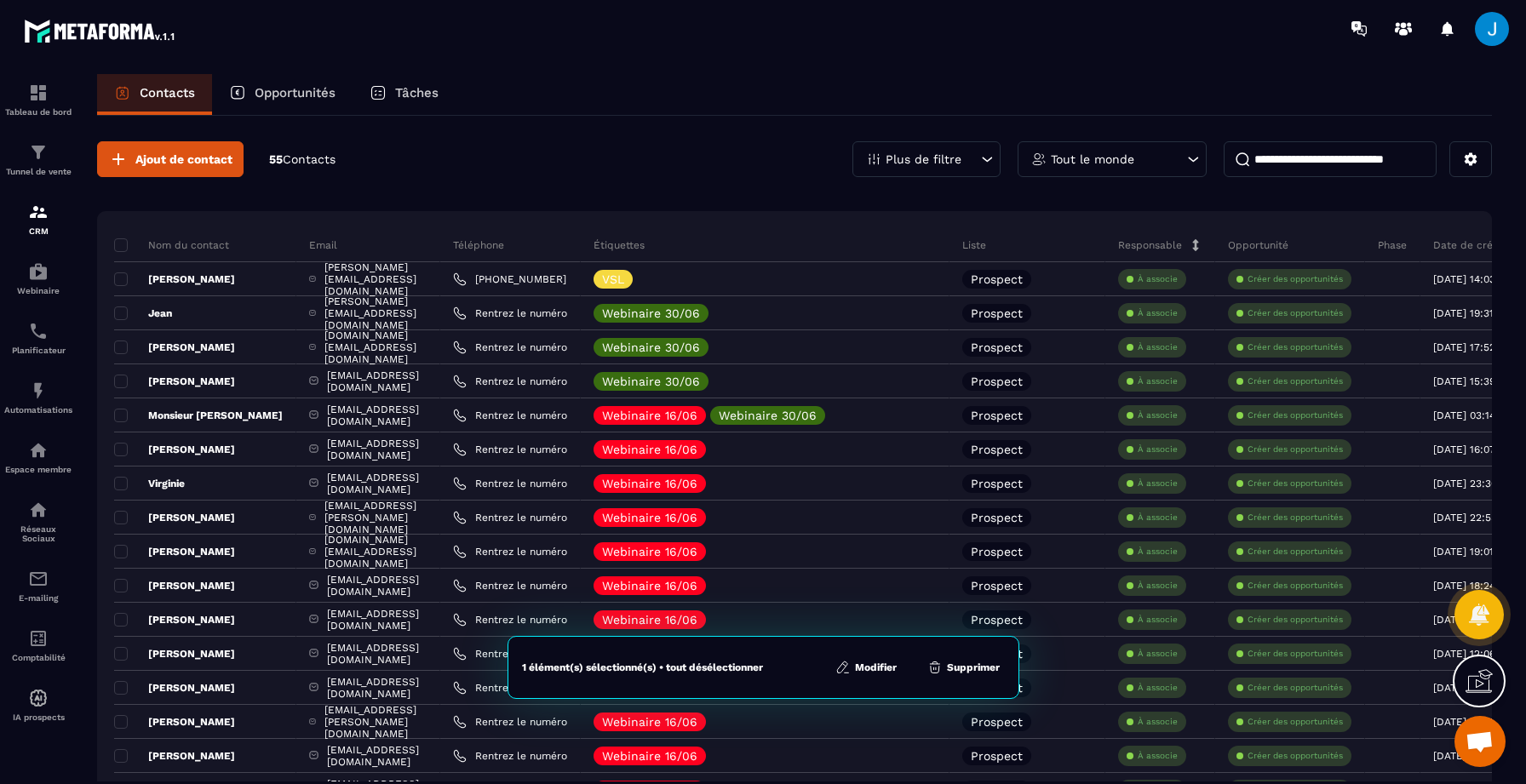
click at [959, 671] on button "Supprimer" at bounding box center [963, 666] width 83 height 17
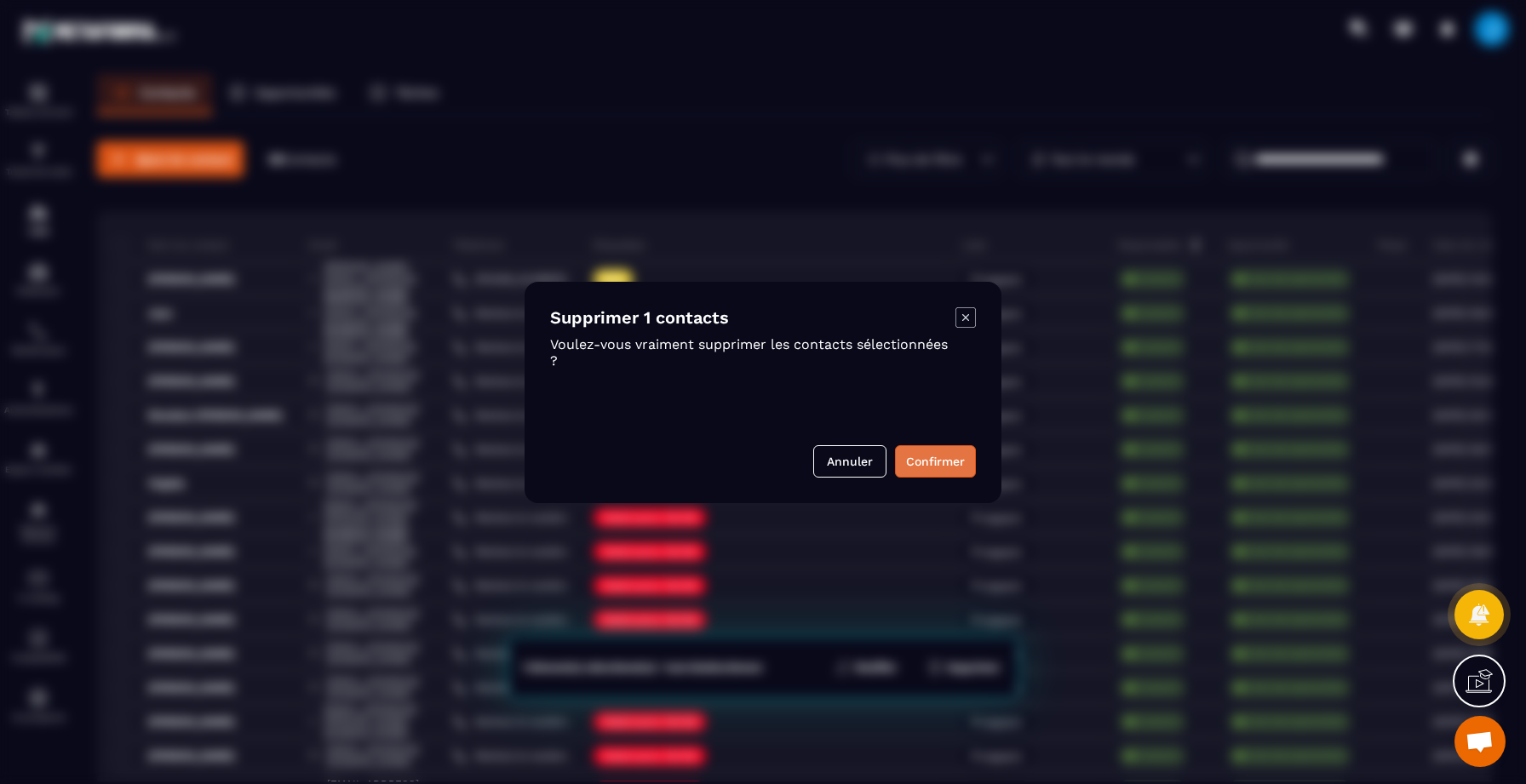
click at [914, 463] on button "Confirmer" at bounding box center [935, 461] width 81 height 32
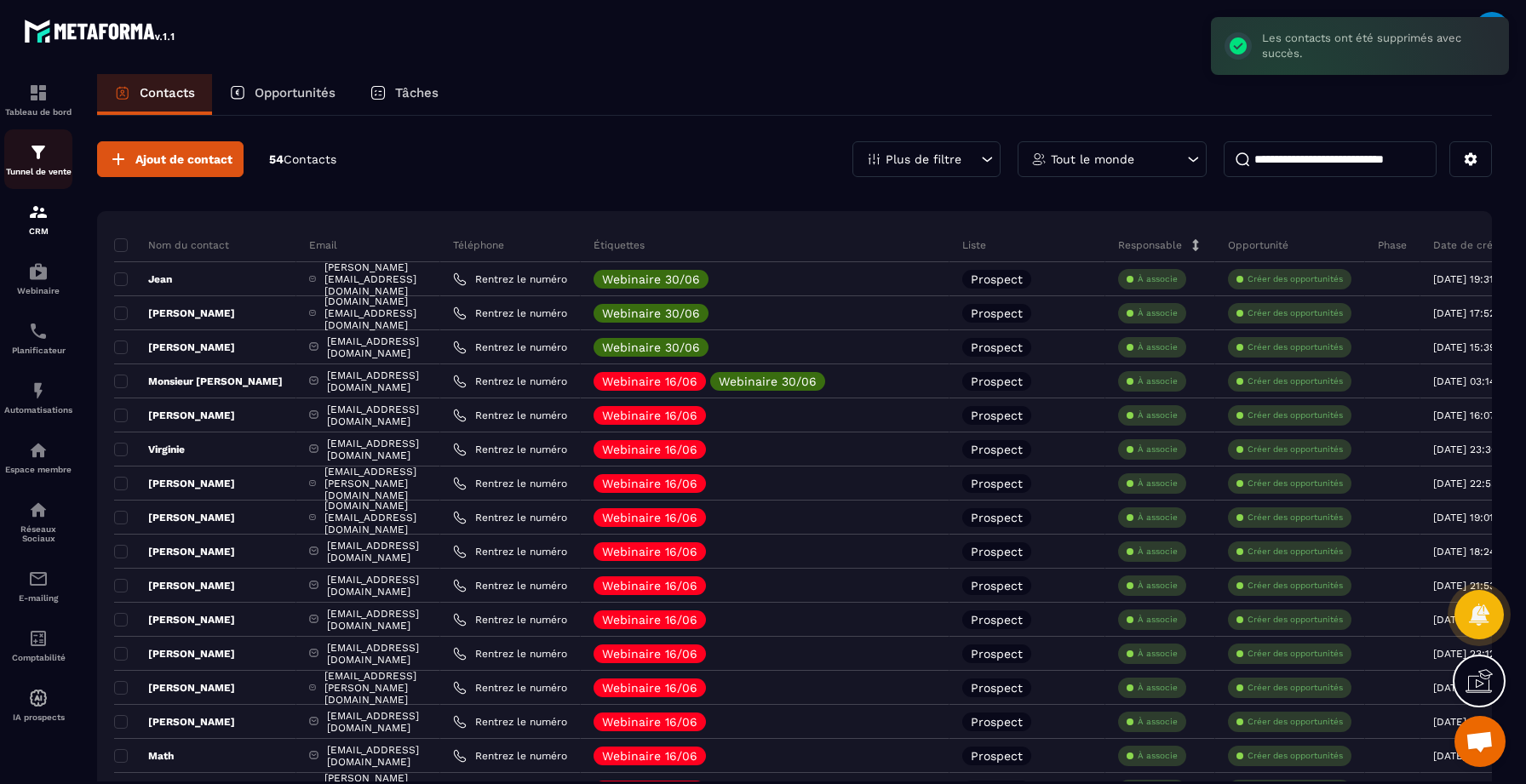
click at [29, 179] on link "Tunnel de vente" at bounding box center [38, 159] width 68 height 60
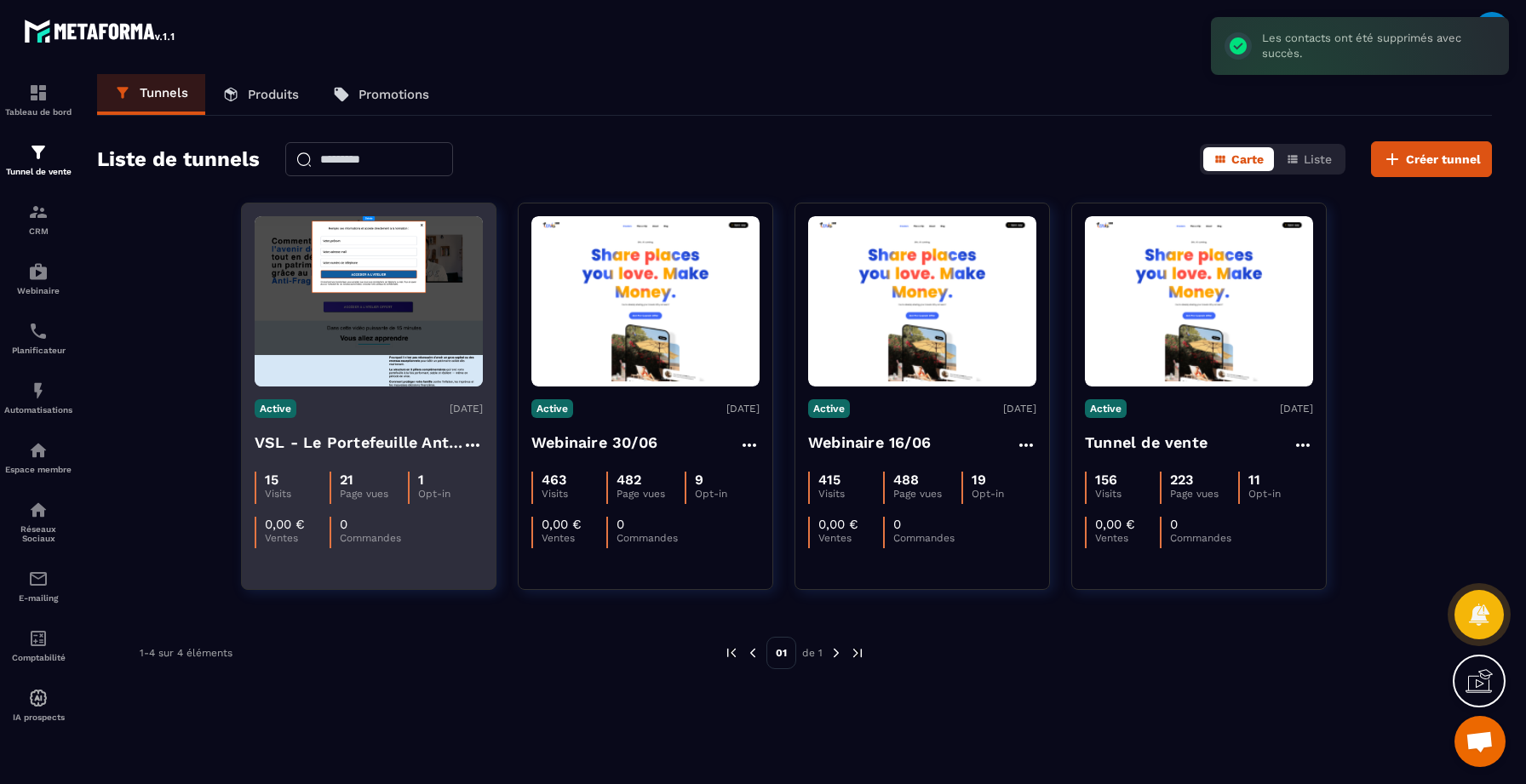
click at [402, 354] on img at bounding box center [369, 301] width 228 height 170
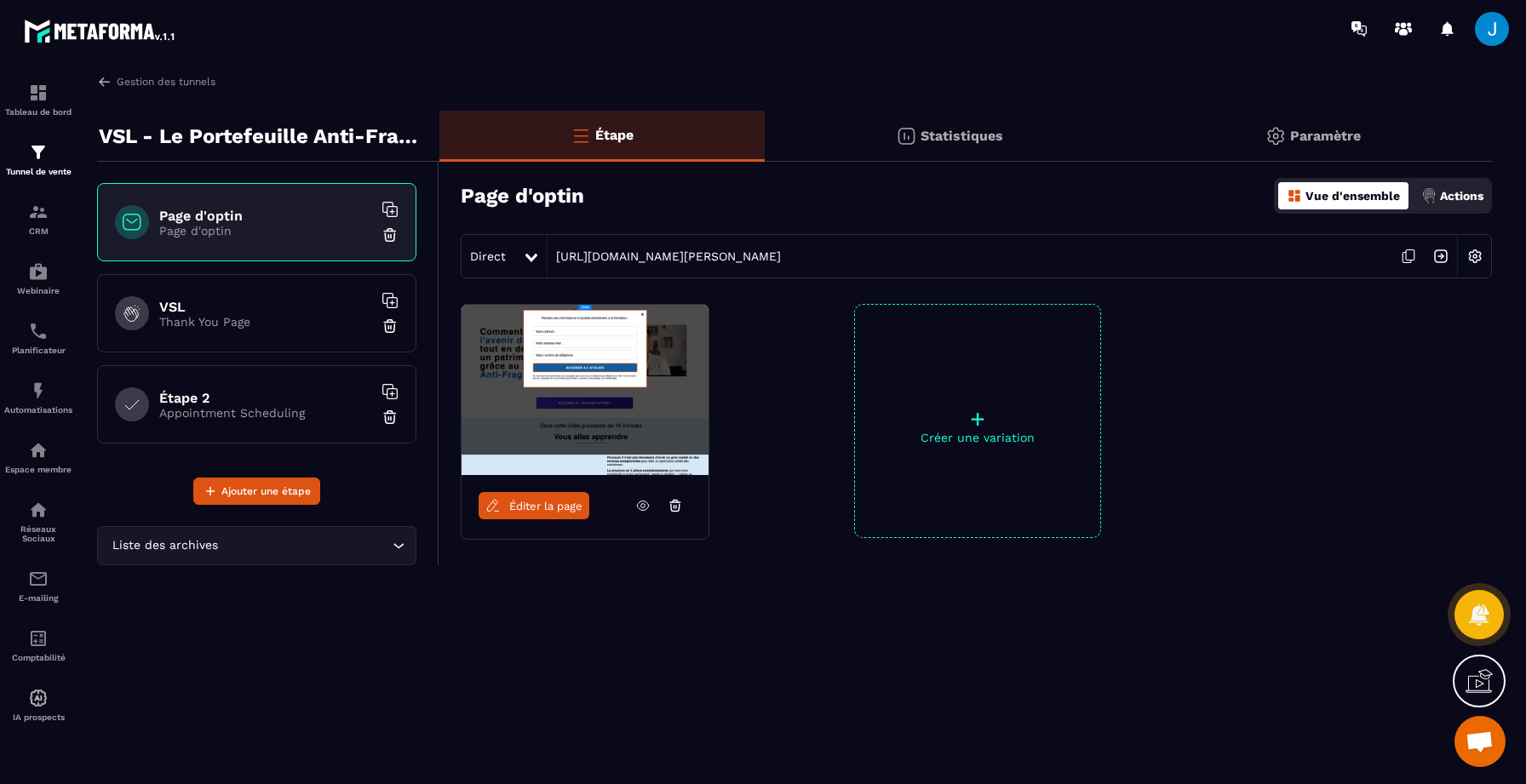
click at [648, 515] on link at bounding box center [643, 505] width 32 height 28
click at [23, 413] on p "Automatisations" at bounding box center [38, 409] width 68 height 9
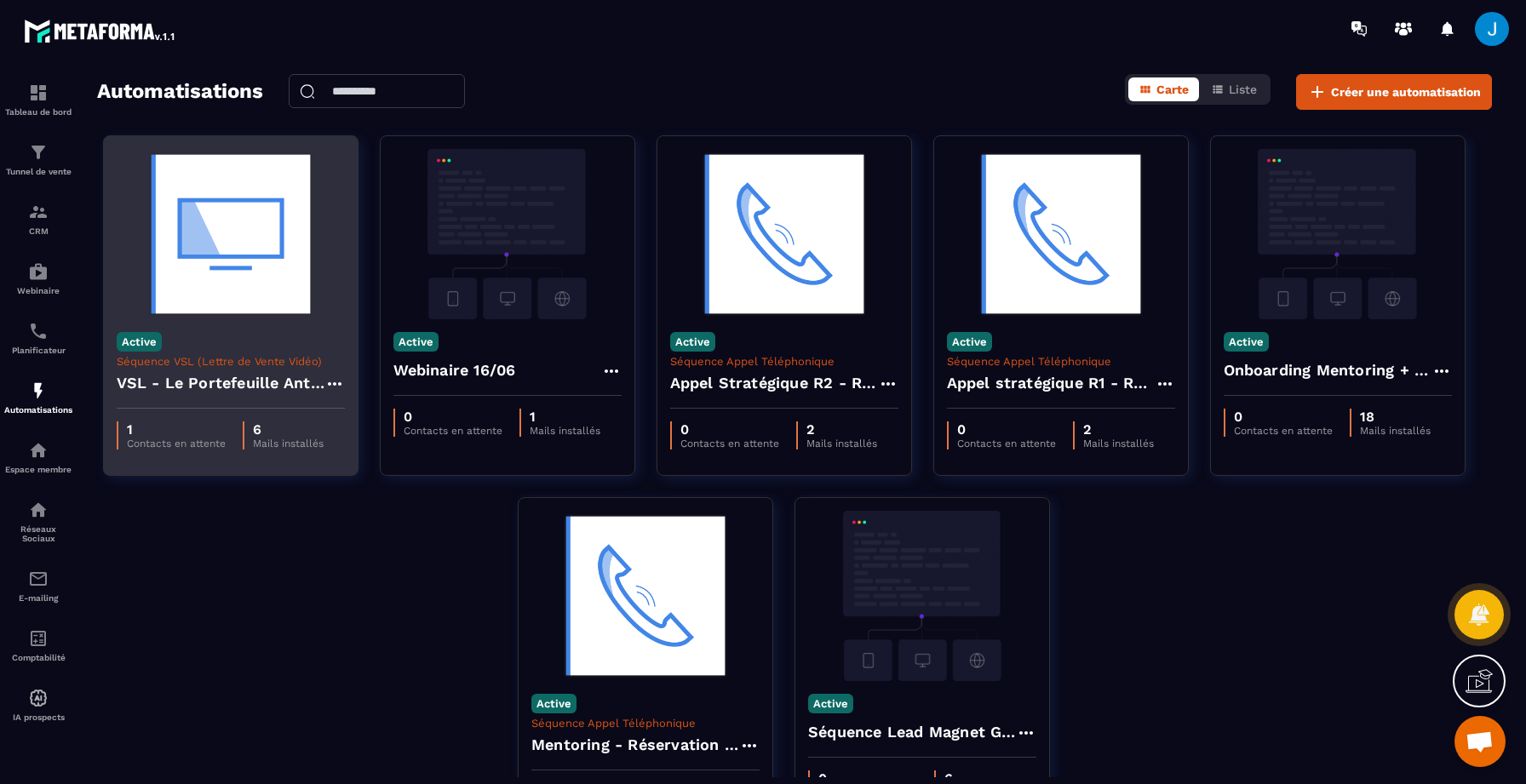
click at [236, 338] on div "Active Séquence VSL (Lettre de Vente Vidéo) VSL - Le Portefeuille Anti-Fragile" at bounding box center [230, 364] width 253 height 89
click at [189, 227] on img at bounding box center [231, 234] width 228 height 170
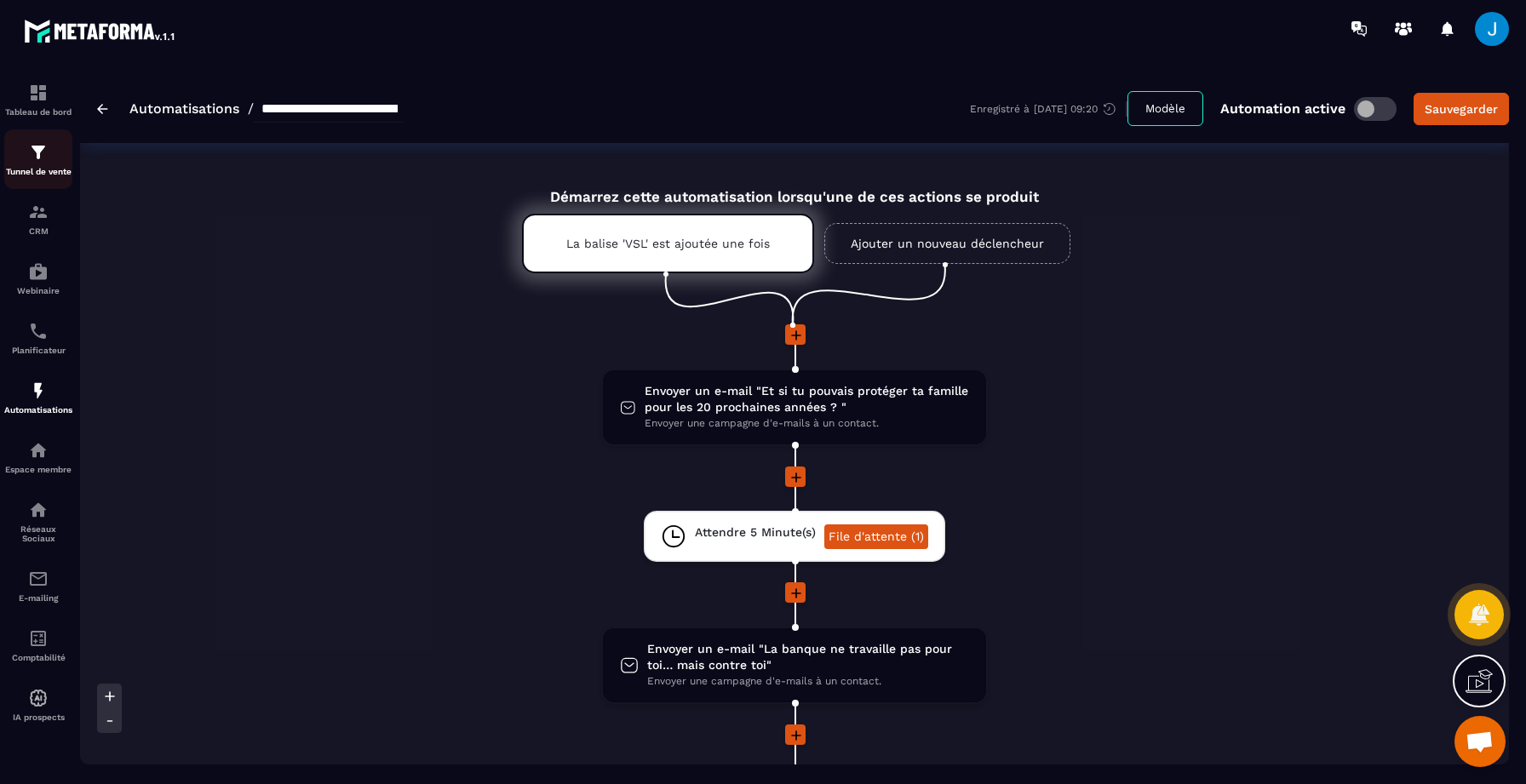
click at [54, 160] on div "Tunnel de vente" at bounding box center [38, 159] width 68 height 34
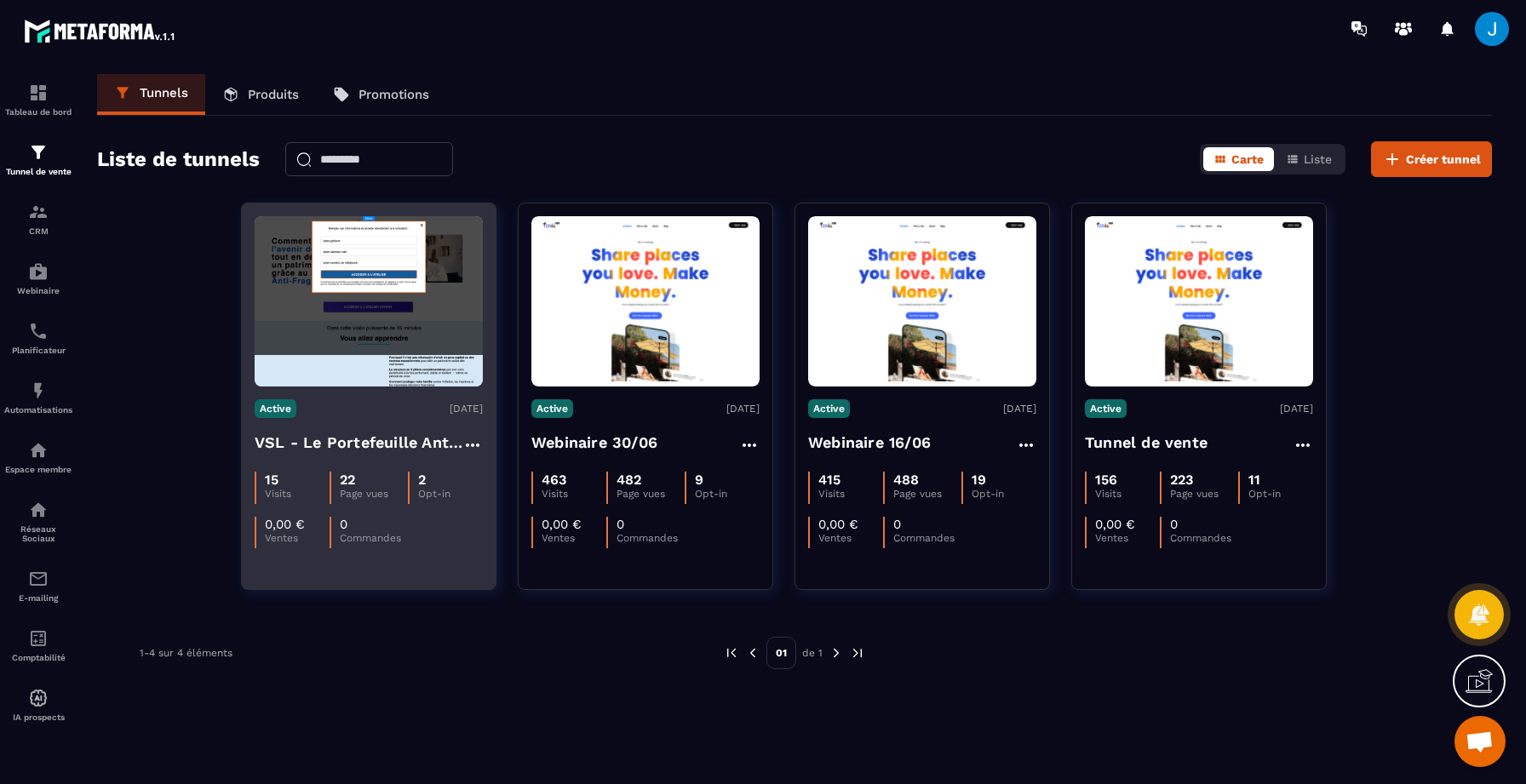
click at [381, 347] on img at bounding box center [369, 301] width 228 height 170
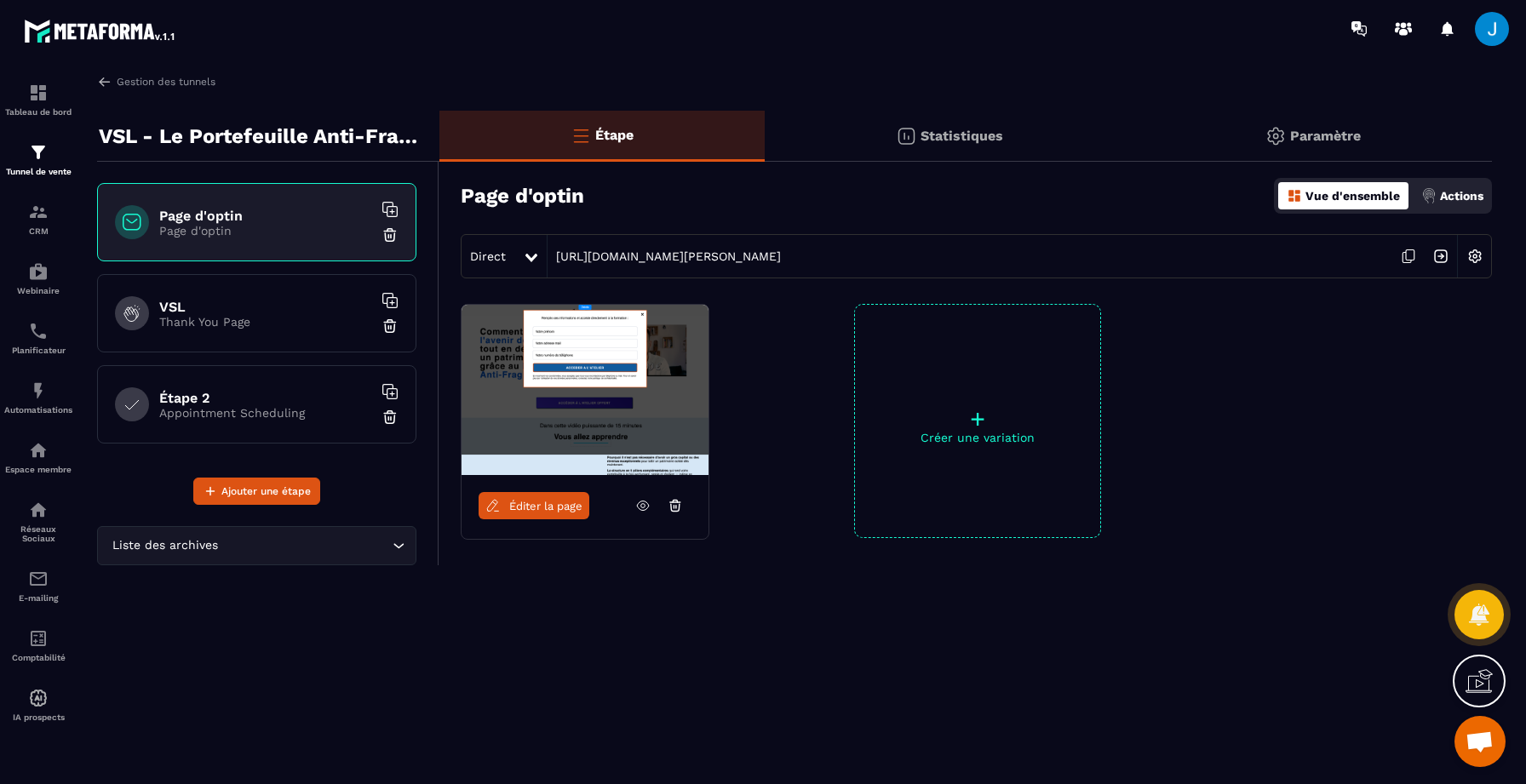
click at [568, 500] on span "Éditer la page" at bounding box center [545, 506] width 73 height 12
